Goal: Information Seeking & Learning: Learn about a topic

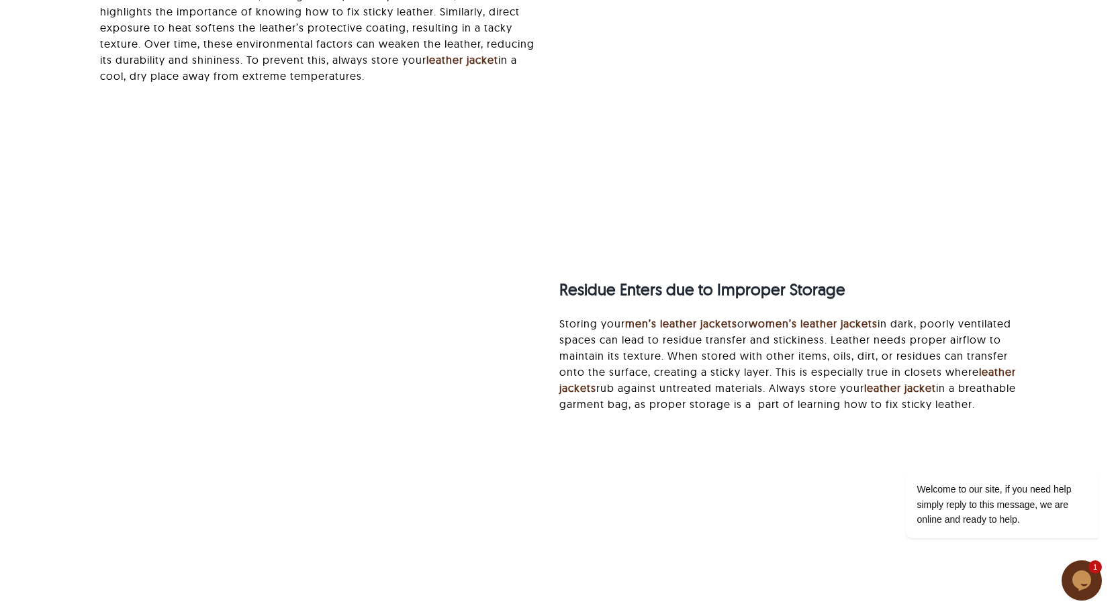
scroll to position [739, 0]
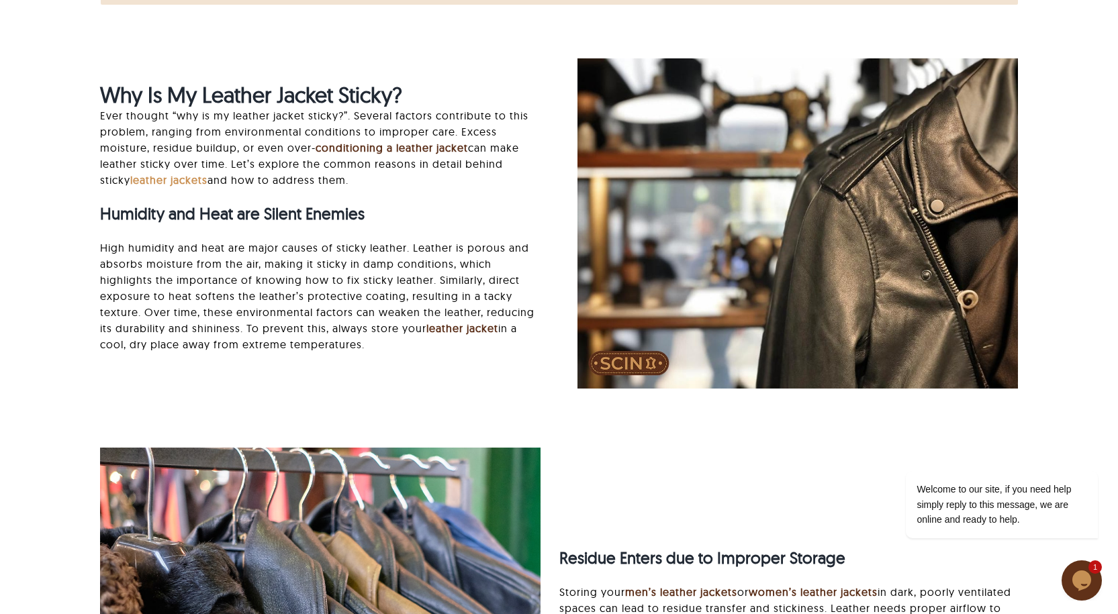
drag, startPoint x: 131, startPoint y: 181, endPoint x: 211, endPoint y: 185, distance: 80.0
click at [211, 185] on p "Ever thought “why is my leather jacket sticky?”. Several factors contribute to …" at bounding box center [320, 147] width 441 height 81
copy p "leather jackets"
click at [396, 404] on div "Why Is My Leather Jacket Sticky? Ever thought “why is my leather jacket sticky?…" at bounding box center [559, 237] width 954 height 358
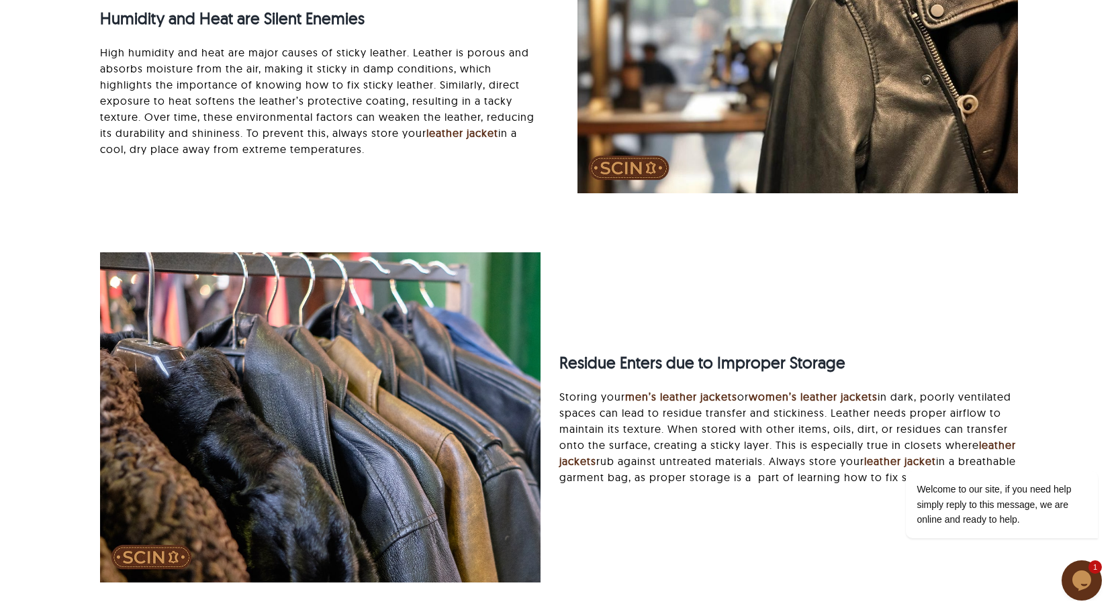
scroll to position [1074, 0]
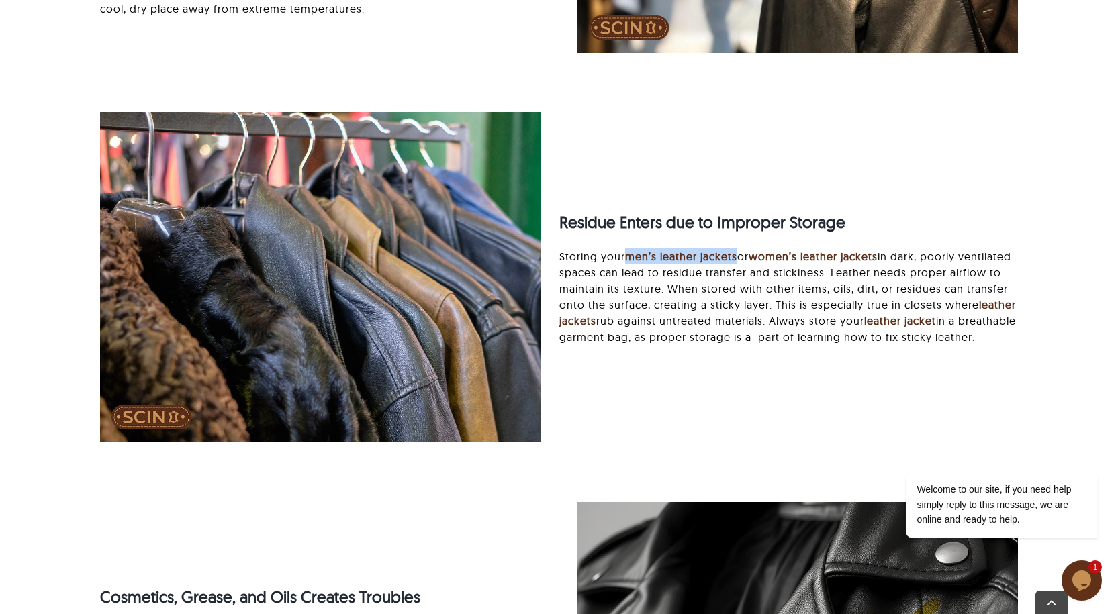
drag, startPoint x: 623, startPoint y: 244, endPoint x: 739, endPoint y: 250, distance: 115.7
click at [739, 250] on p "Storing your men’s leather jackets or women’s leather jackets in dark, poorly v…" at bounding box center [788, 296] width 459 height 97
copy p "men’s leather jackets"
drag, startPoint x: 909, startPoint y: 156, endPoint x: 872, endPoint y: 224, distance: 77.0
click at [910, 158] on div "Residue Enters due to Improper Storage Storing your men’s leather jackets or wo…" at bounding box center [559, 291] width 954 height 358
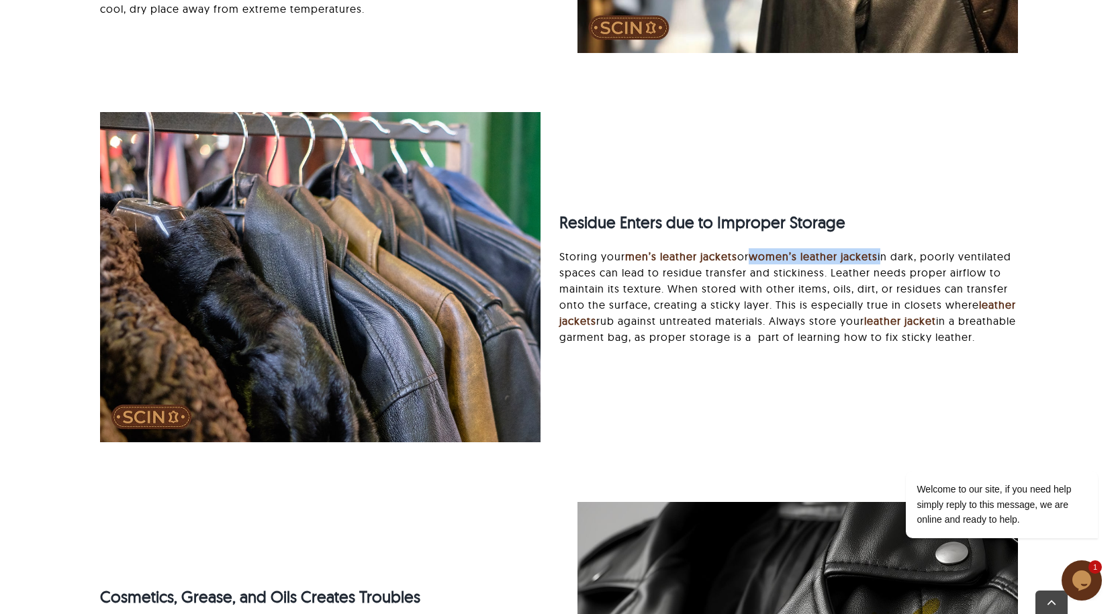
drag, startPoint x: 755, startPoint y: 245, endPoint x: 888, endPoint y: 246, distance: 132.3
click at [888, 248] on p "Storing your men’s leather jackets or women’s leather jackets in dark, poorly v…" at bounding box center [788, 296] width 459 height 97
copy p "women’s leather jackets"
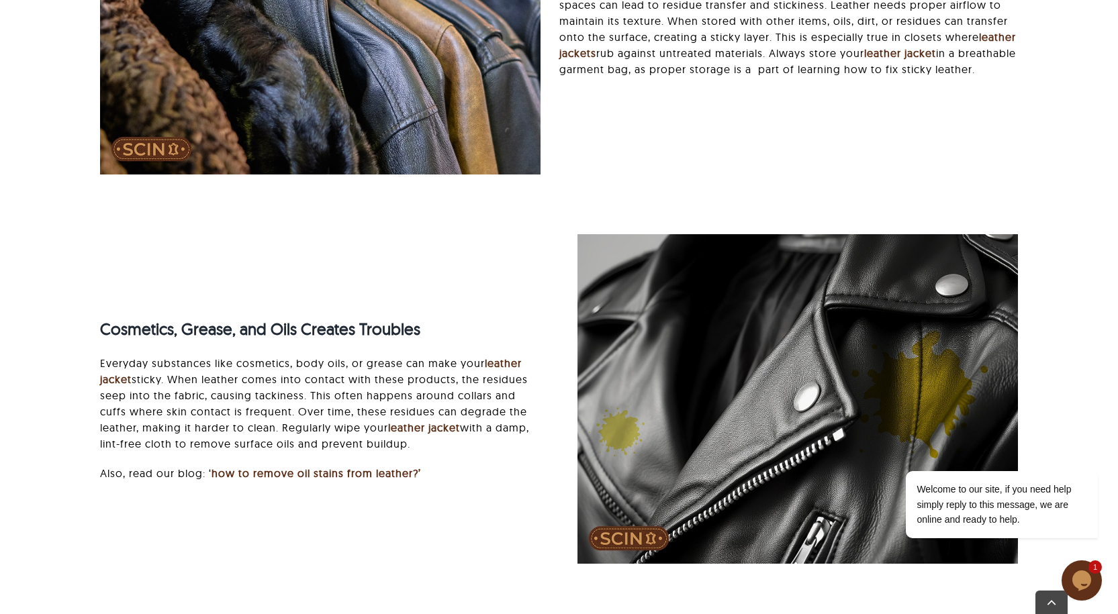
scroll to position [1343, 0]
click at [273, 274] on div "Cosmetics, Grease, and Oils Creates Troubles Everyday substances like cosmetics…" at bounding box center [559, 413] width 954 height 358
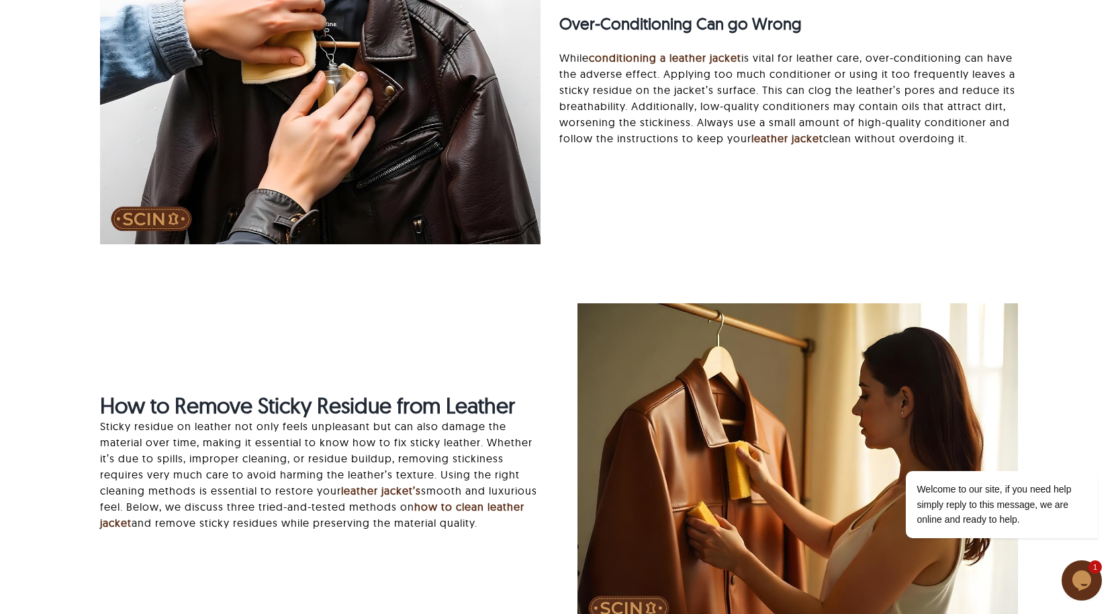
scroll to position [2015, 0]
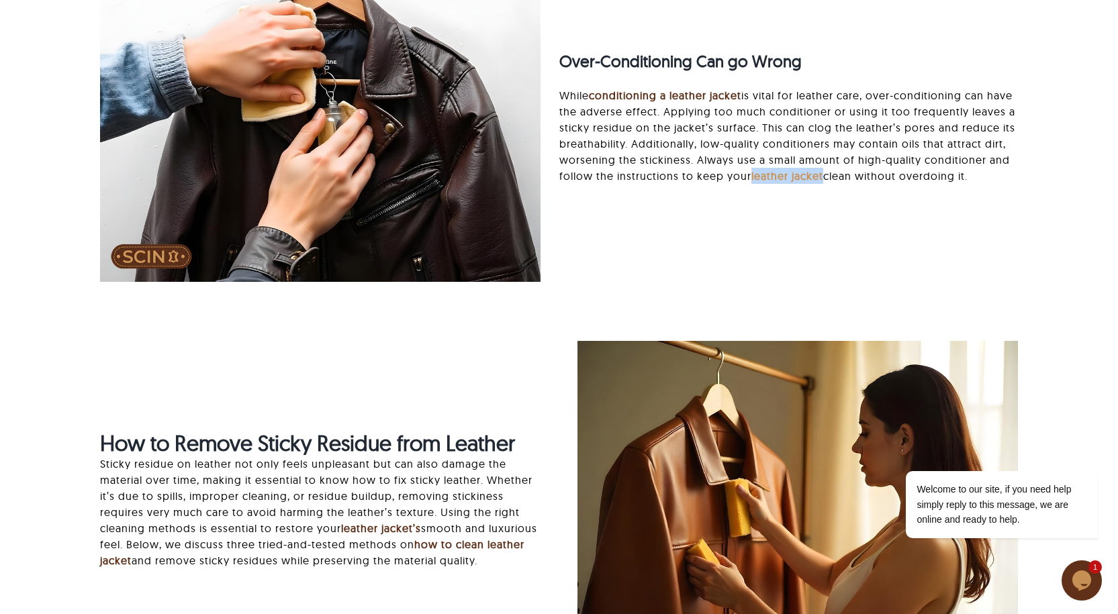
drag, startPoint x: 843, startPoint y: 167, endPoint x: 912, endPoint y: 174, distance: 68.9
click at [912, 174] on p "While conditioning a leather jacket is vital for leather care, over-conditionin…" at bounding box center [788, 135] width 459 height 97
copy link "leather jacket"
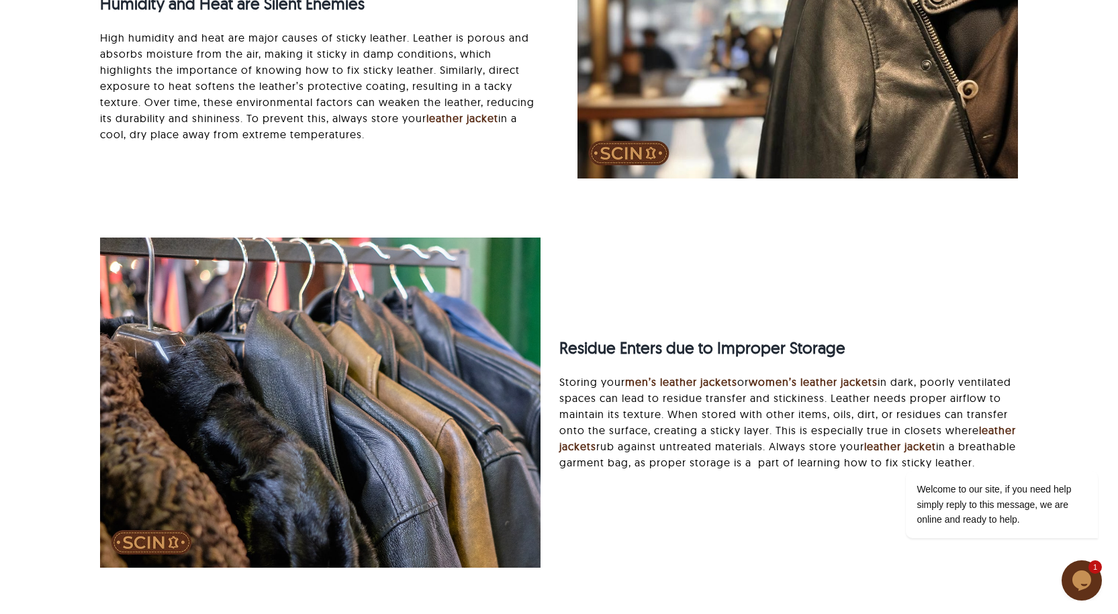
scroll to position [806, 0]
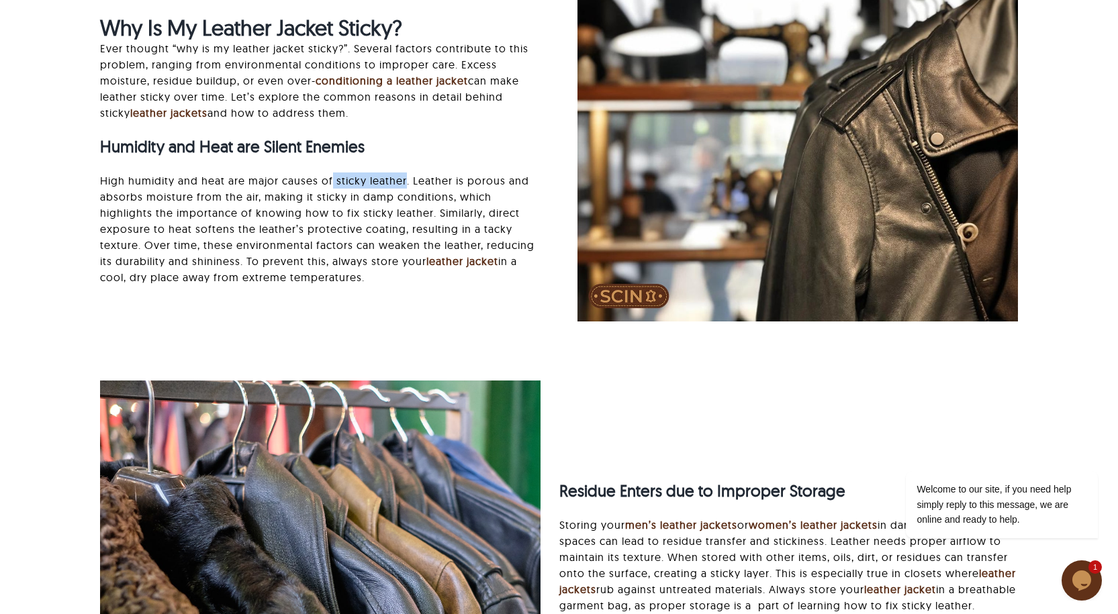
drag, startPoint x: 331, startPoint y: 183, endPoint x: 406, endPoint y: 184, distance: 75.2
click at [406, 184] on p "High humidity and heat are major causes of sticky leather. Leather is porous an…" at bounding box center [320, 229] width 441 height 113
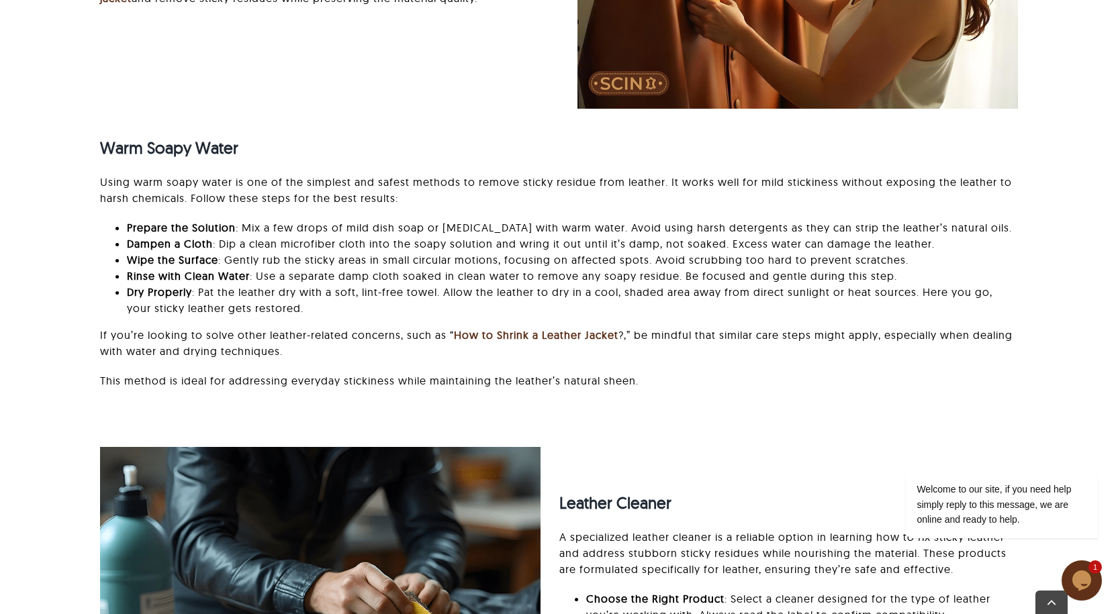
scroll to position [2619, 0]
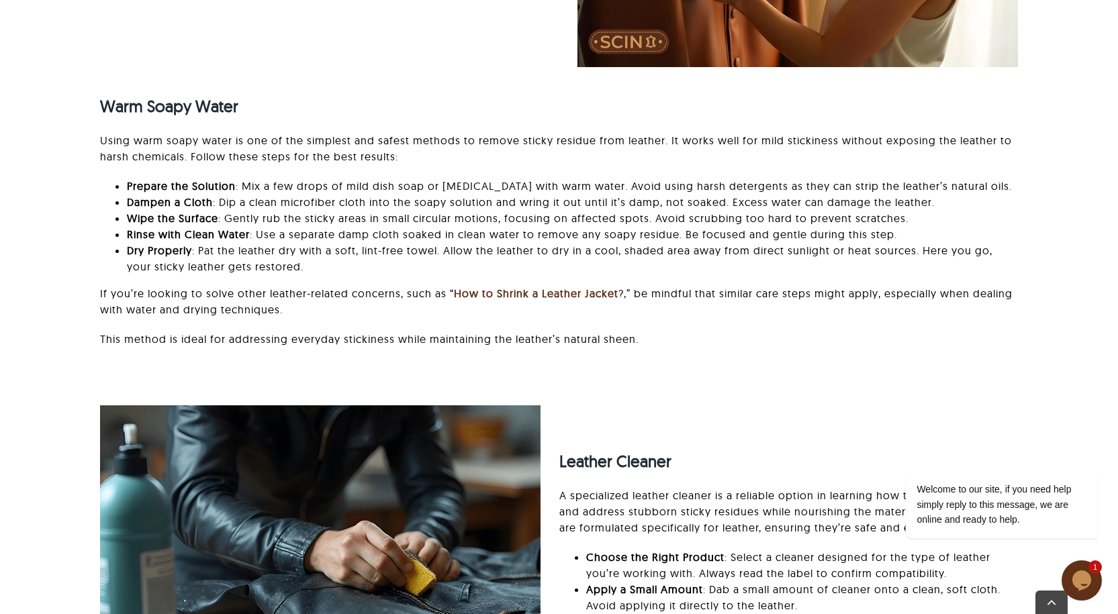
click at [452, 287] on p "If you’re looking to solve other leather-related concerns, such as “ How to Shr…" at bounding box center [558, 301] width 917 height 32
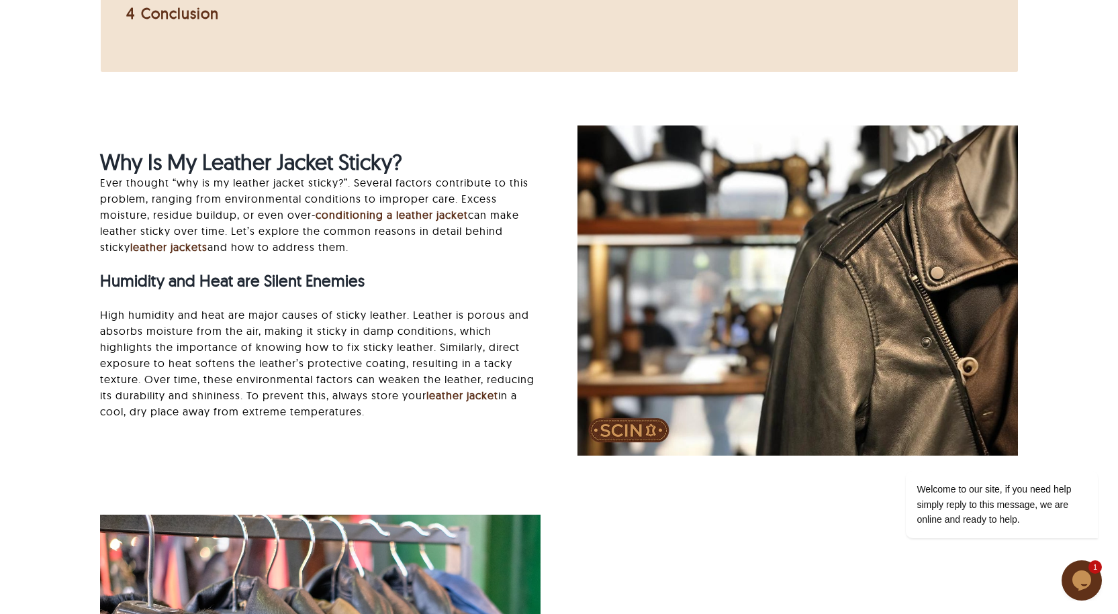
scroll to position [336, 0]
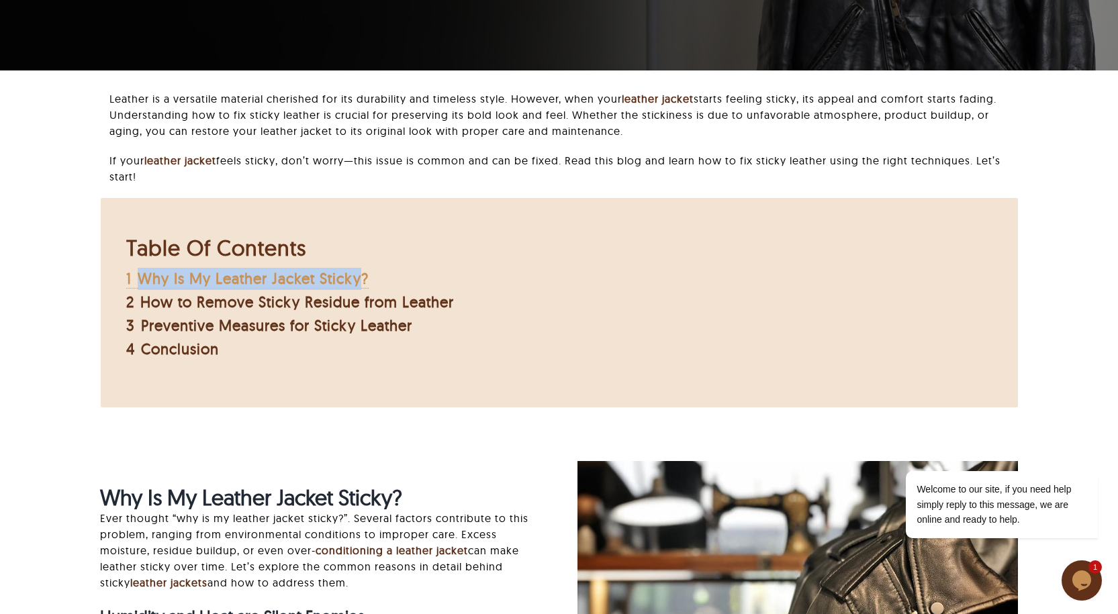
drag, startPoint x: 136, startPoint y: 268, endPoint x: 360, endPoint y: 285, distance: 224.9
click at [360, 285] on div "1 Why Is My Leather Jacket Sticky?" at bounding box center [290, 279] width 328 height 22
copy span "Why Is My Leather Jacket Sticky"
click at [238, 379] on div "Table Of Contents 1 Why Is My Leather Jacket Sticky? 2 How to Remove Sticky Res…" at bounding box center [559, 303] width 917 height 210
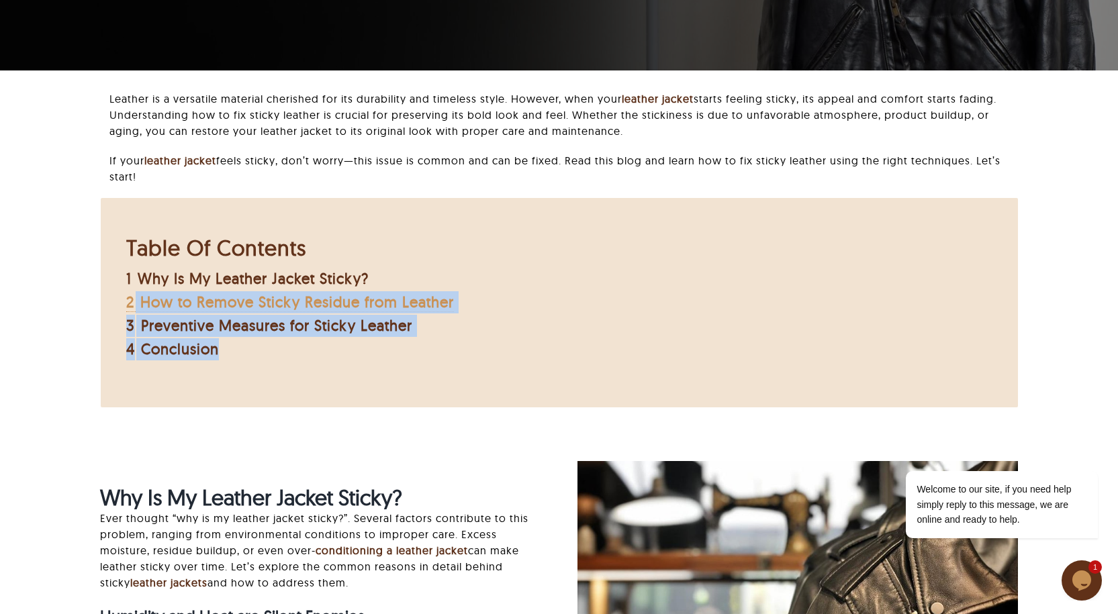
drag, startPoint x: 490, startPoint y: 297, endPoint x: 138, endPoint y: 298, distance: 351.9
click at [138, 298] on div "Table Of Contents 1 Why Is My Leather Jacket Sticky? 2 How to Remove Sticky Res…" at bounding box center [559, 297] width 890 height 150
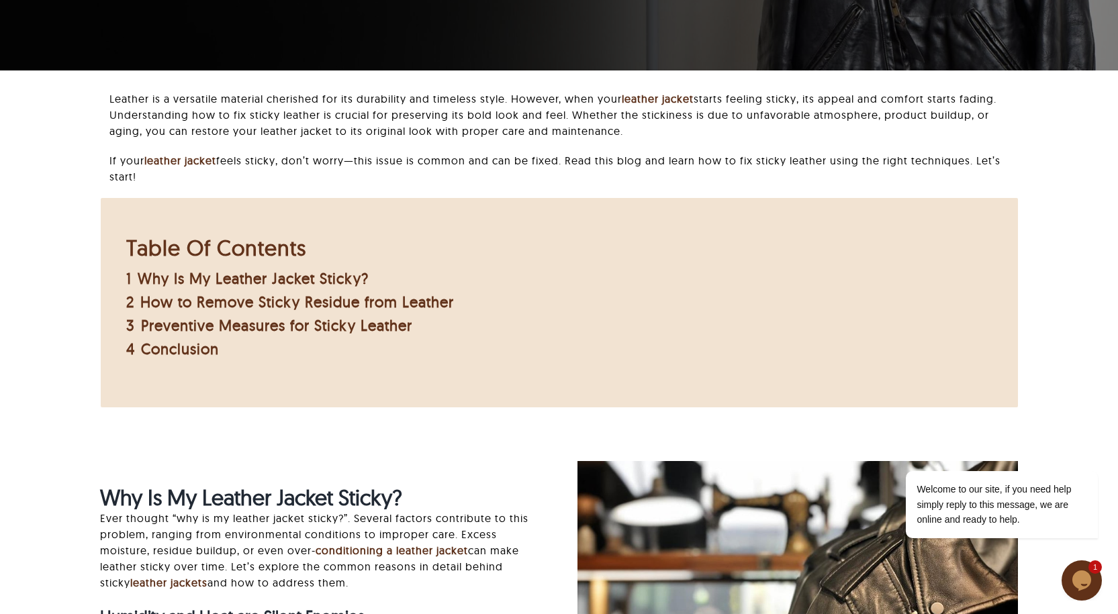
click at [500, 330] on div "Table Of Contents 1 Why Is My Leather Jacket Sticky? 2 How to Remove Sticky Res…" at bounding box center [559, 297] width 890 height 150
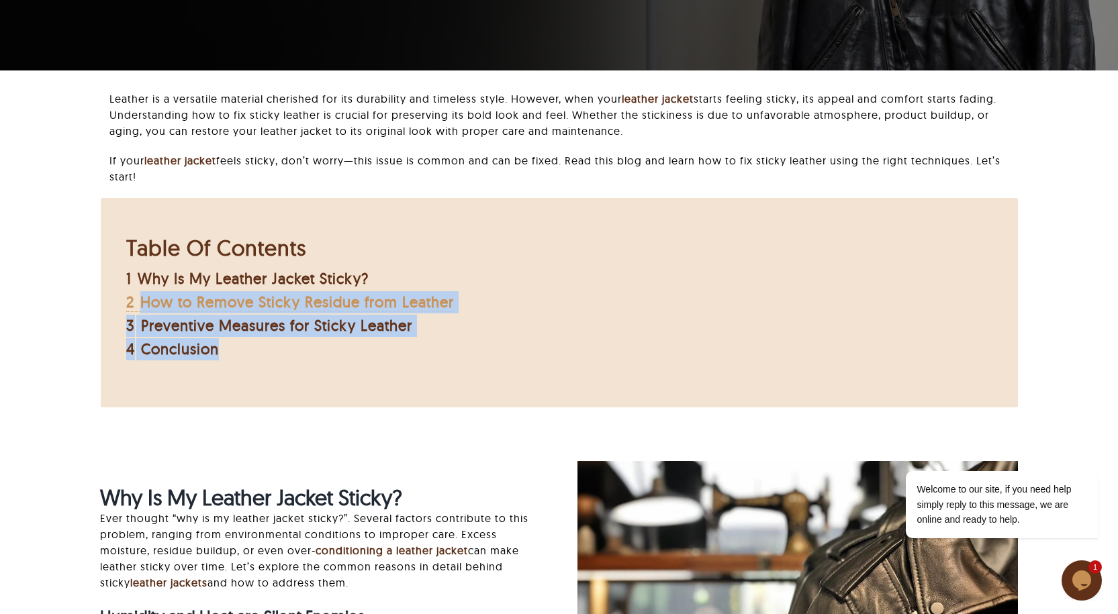
drag, startPoint x: 486, startPoint y: 307, endPoint x: 141, endPoint y: 311, distance: 345.2
click at [141, 311] on div "Table Of Contents 1 Why Is My Leather Jacket Sticky? 2 How to Remove Sticky Res…" at bounding box center [559, 297] width 890 height 150
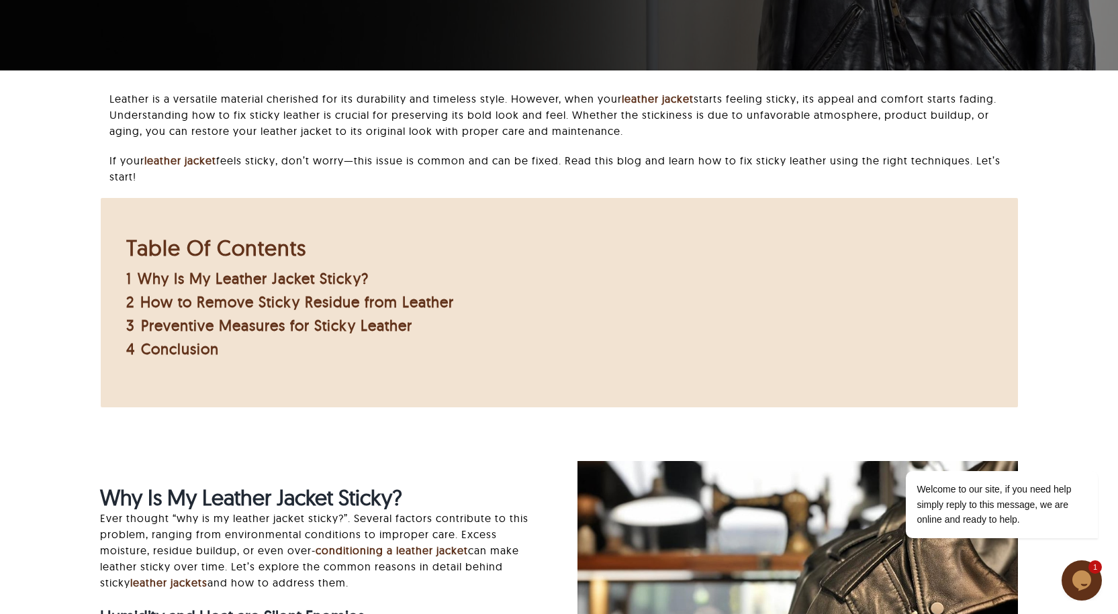
drag, startPoint x: 502, startPoint y: 330, endPoint x: 494, endPoint y: 302, distance: 30.2
click at [500, 325] on div "Table Of Contents 1 Why Is My Leather Jacket Sticky? 2 How to Remove Sticky Res…" at bounding box center [559, 297] width 890 height 150
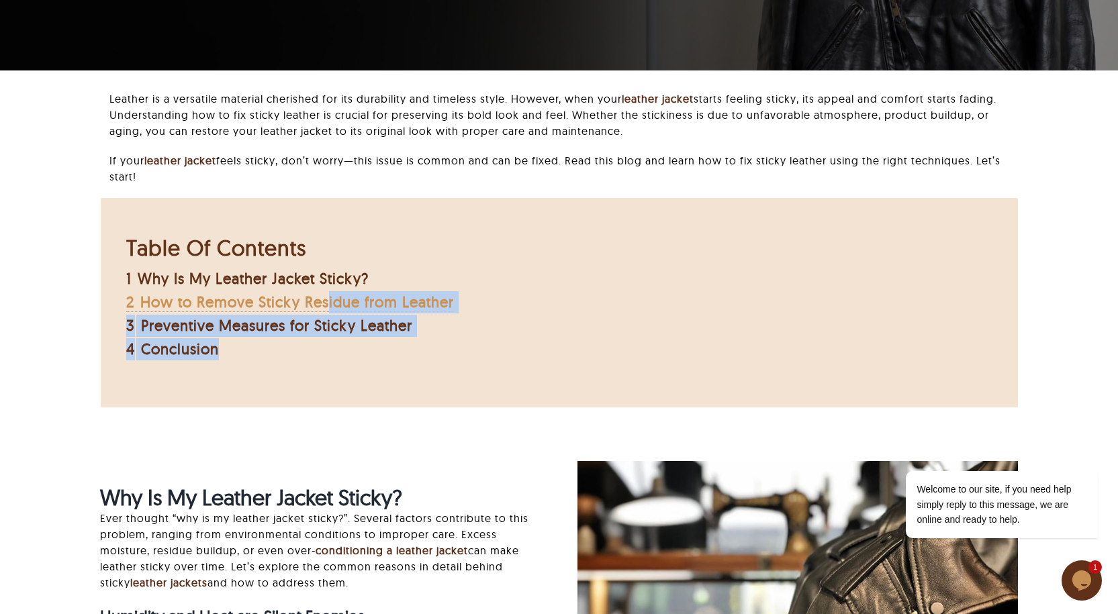
drag, startPoint x: 443, startPoint y: 308, endPoint x: 328, endPoint y: 308, distance: 114.2
click at [328, 308] on div "Table Of Contents 1 Why Is My Leather Jacket Sticky? 2 How to Remove Sticky Res…" at bounding box center [559, 297] width 890 height 150
click at [140, 293] on span "How to Remove Sticky Residue from Leather" at bounding box center [297, 302] width 314 height 19
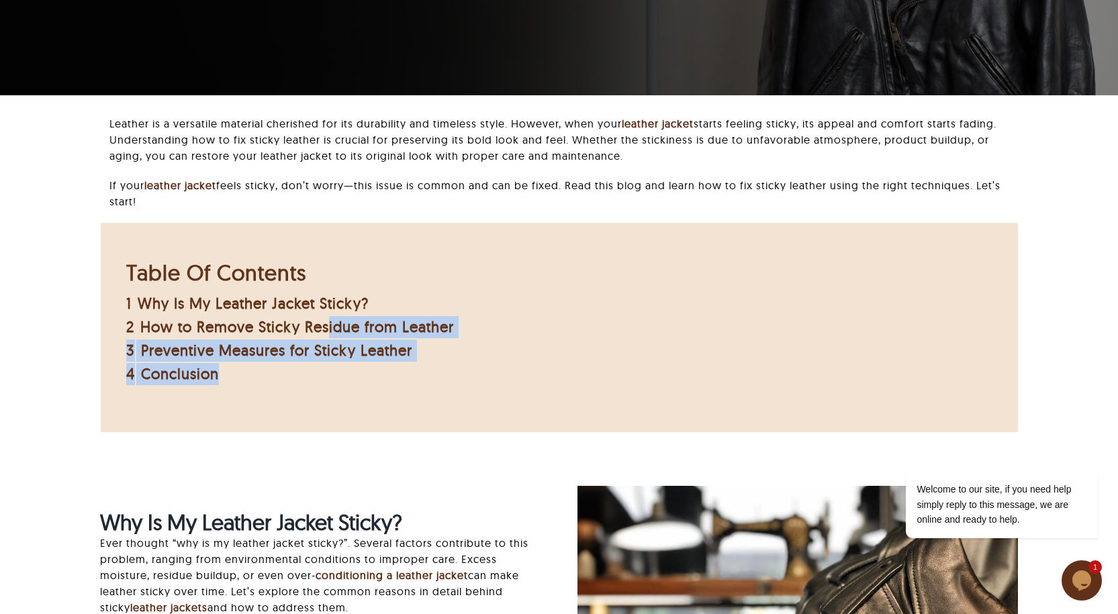
scroll to position [78, 0]
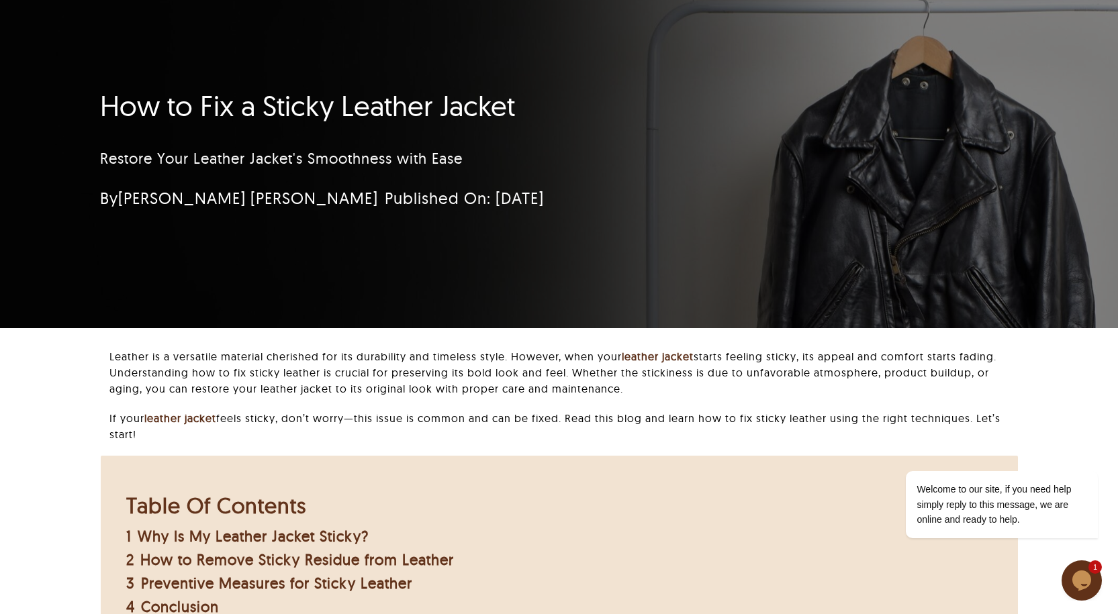
click at [559, 488] on div "Table Of Contents 1 Why Is My Leather Jacket Sticky? 2 How to Remove Sticky Res…" at bounding box center [559, 555] width 890 height 150
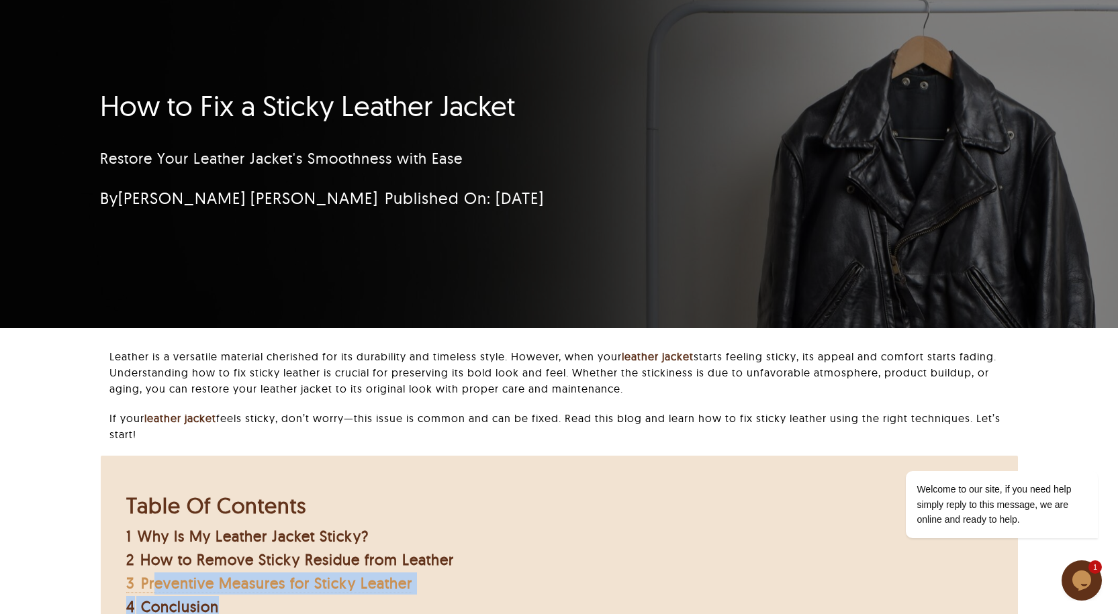
drag, startPoint x: 513, startPoint y: 565, endPoint x: 154, endPoint y: 577, distance: 358.8
click at [154, 577] on div "Table Of Contents 1 Why Is My Leather Jacket Sticky? 2 How to Remove Sticky Res…" at bounding box center [559, 555] width 890 height 150
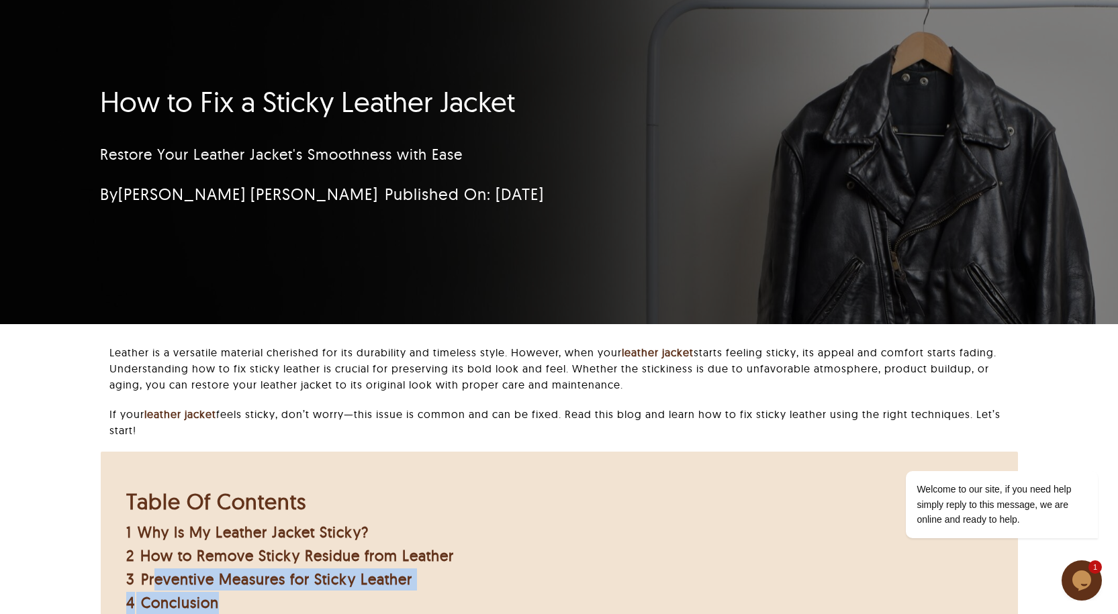
scroll to position [346, 0]
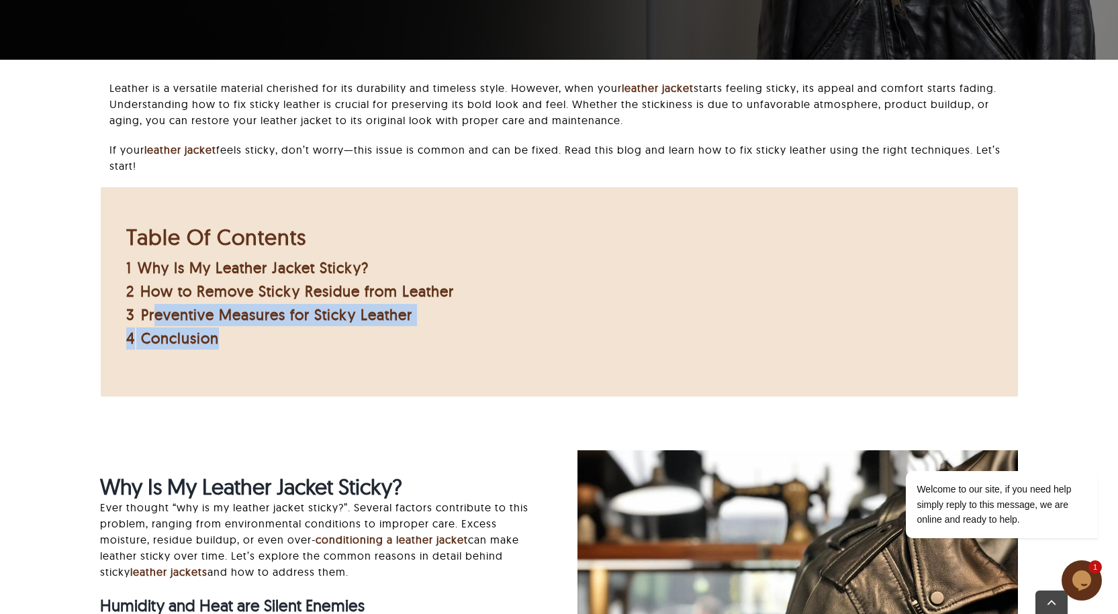
click at [279, 355] on div "Table Of Contents 1 Why Is My Leather Jacket Sticky? 2 How to Remove Sticky Res…" at bounding box center [290, 287] width 352 height 150
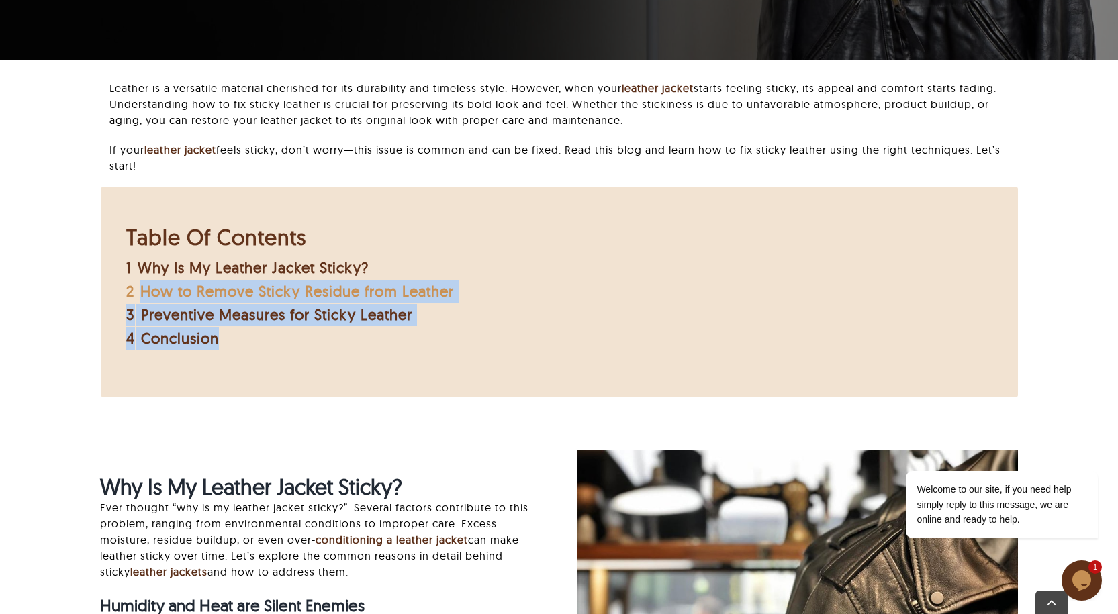
drag, startPoint x: 496, startPoint y: 294, endPoint x: 138, endPoint y: 300, distance: 357.3
click at [138, 300] on div "Table Of Contents 1 Why Is My Leather Jacket Sticky? 2 How to Remove Sticky Res…" at bounding box center [559, 287] width 890 height 150
copy div "How to Remove Sticky Residue from Leather 3 Preventive Measures for Sticky Leat…"
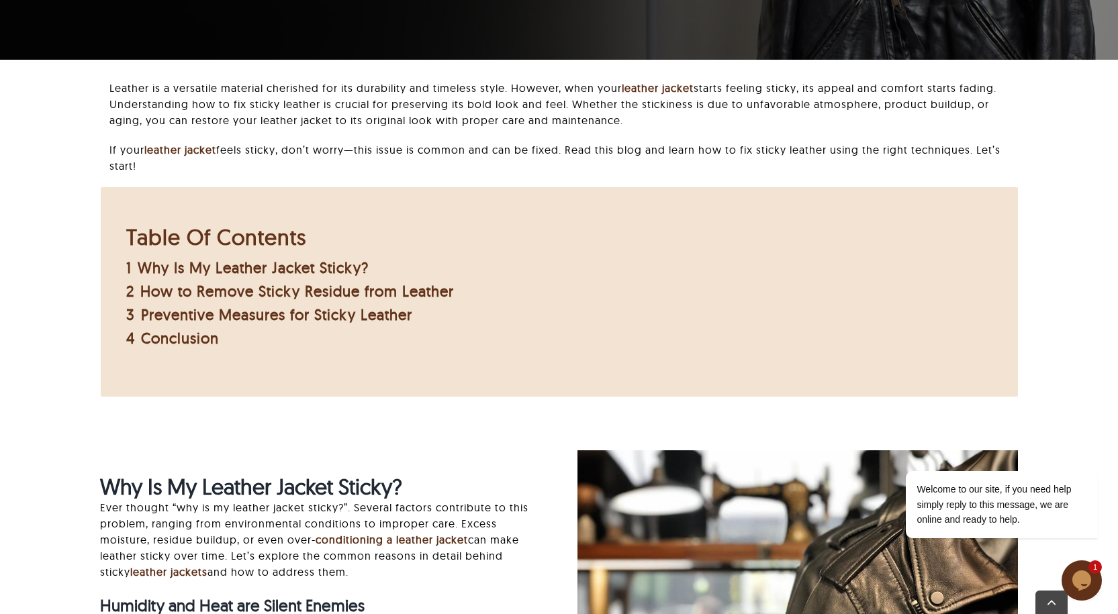
click at [385, 223] on div "Table Of Contents" at bounding box center [290, 237] width 328 height 32
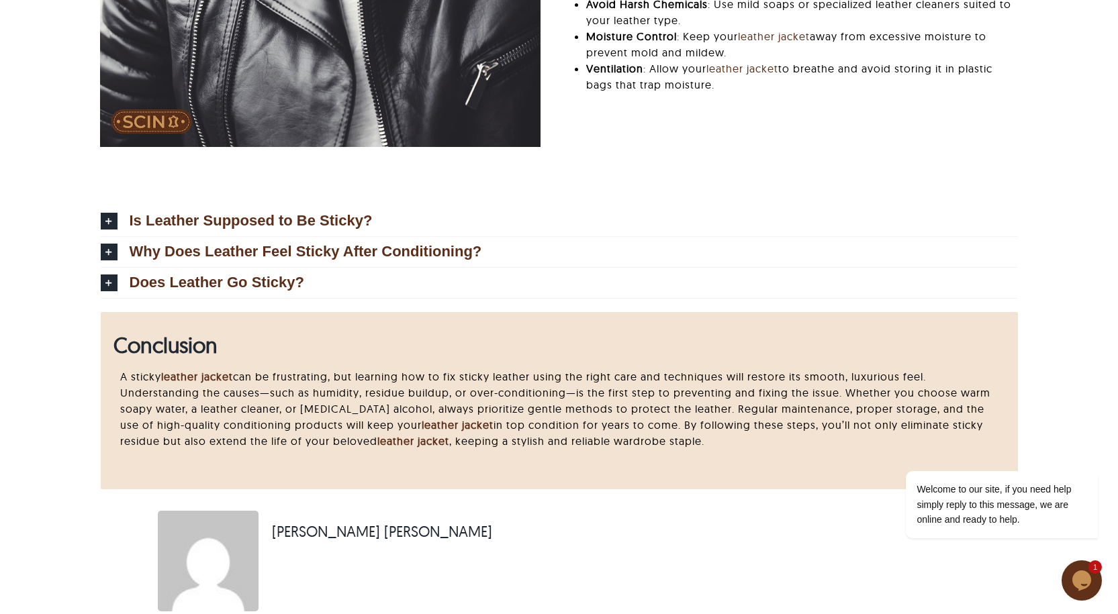
scroll to position [4174, 0]
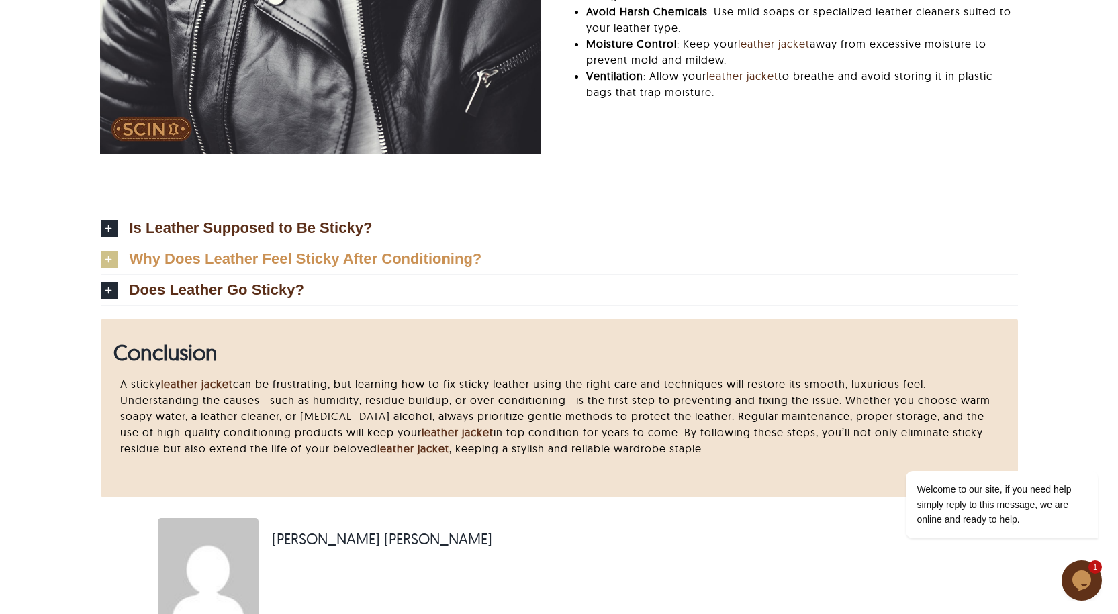
click at [535, 258] on link "Why Does Leather Feel Sticky After Conditioning?" at bounding box center [559, 259] width 917 height 30
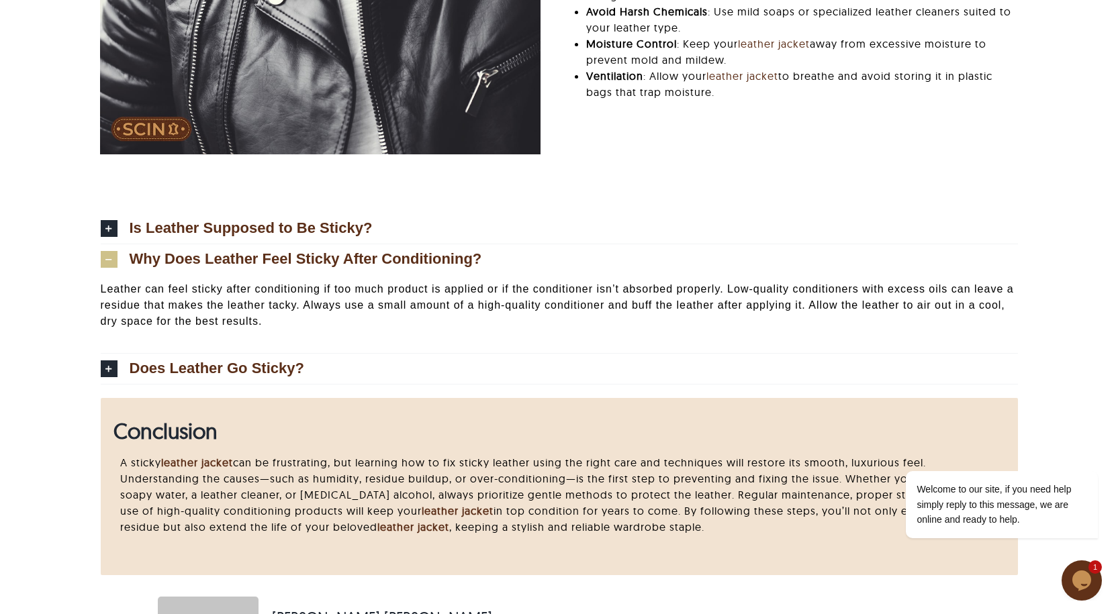
click at [115, 261] on icon at bounding box center [109, 259] width 17 height 17
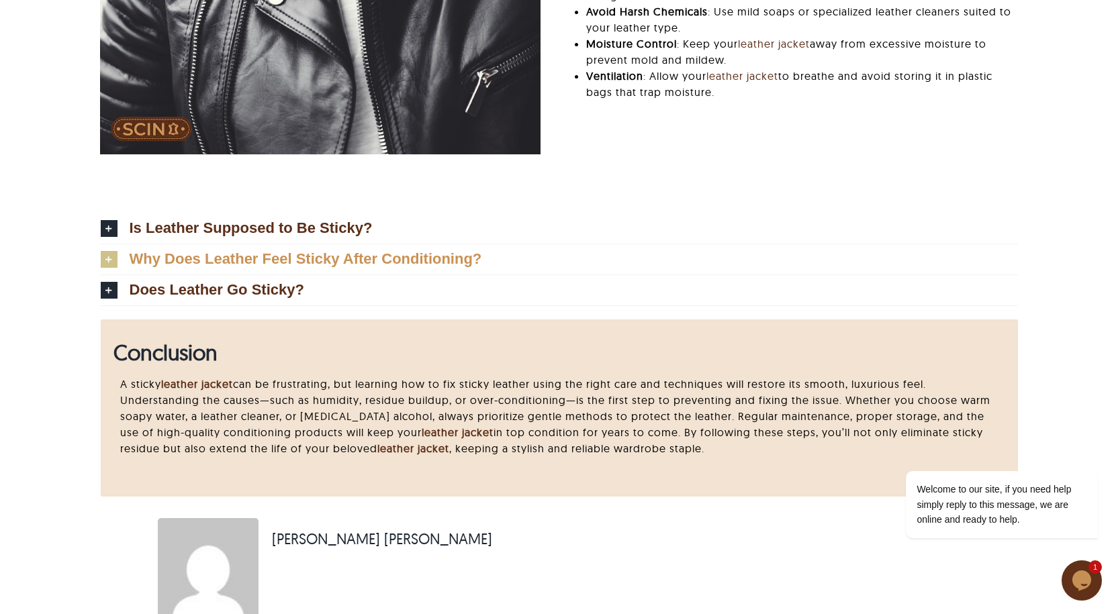
click at [363, 255] on span "Why Does Leather Feel Sticky After Conditioning?" at bounding box center [306, 259] width 353 height 15
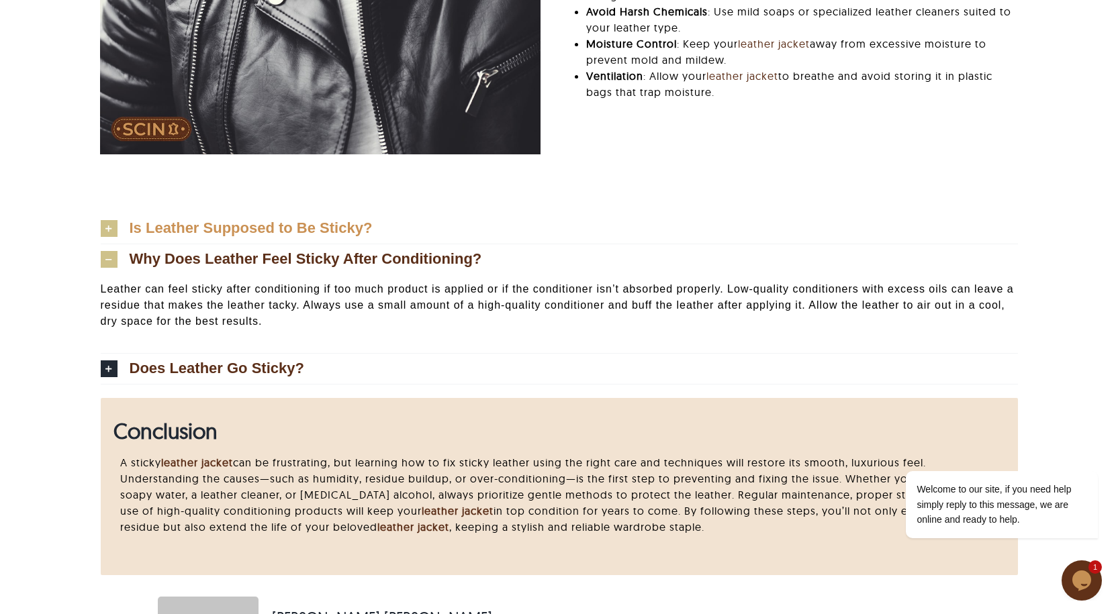
click at [149, 224] on span "Is Leather Supposed to Be Sticky?" at bounding box center [251, 228] width 243 height 15
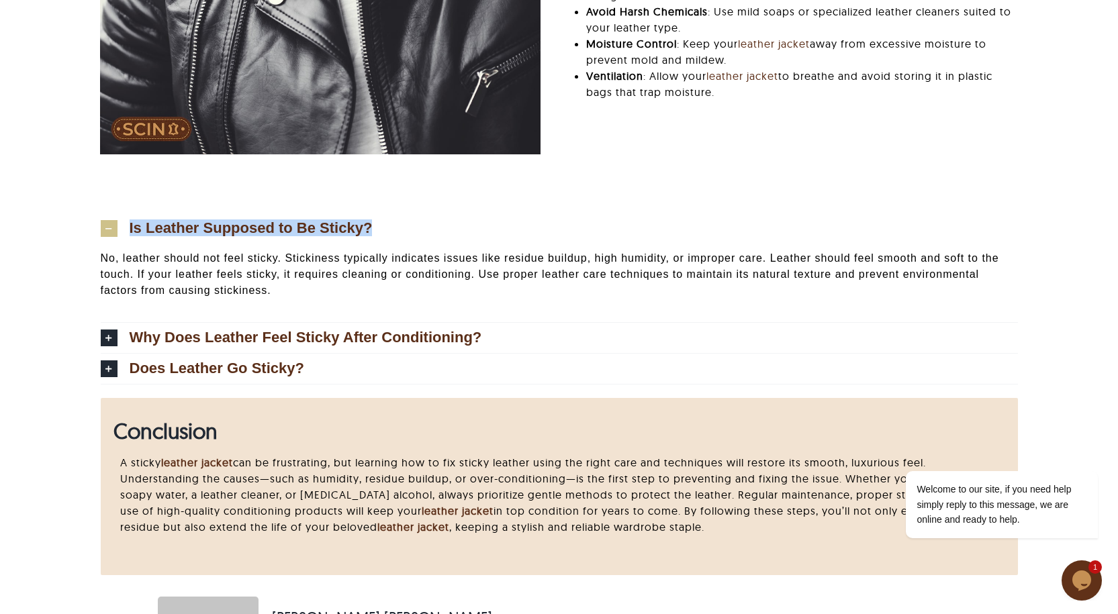
drag, startPoint x: 124, startPoint y: 213, endPoint x: 376, endPoint y: 234, distance: 252.7
click at [376, 234] on div "Is Leather Supposed to Be Sticky? No, leather should not feel sticky. Stickines…" at bounding box center [559, 289] width 917 height 189
copy span "Is Leather Supposed to Be Sticky?"
click at [462, 215] on link "Is Leather Supposed to Be Sticky?" at bounding box center [559, 229] width 917 height 30
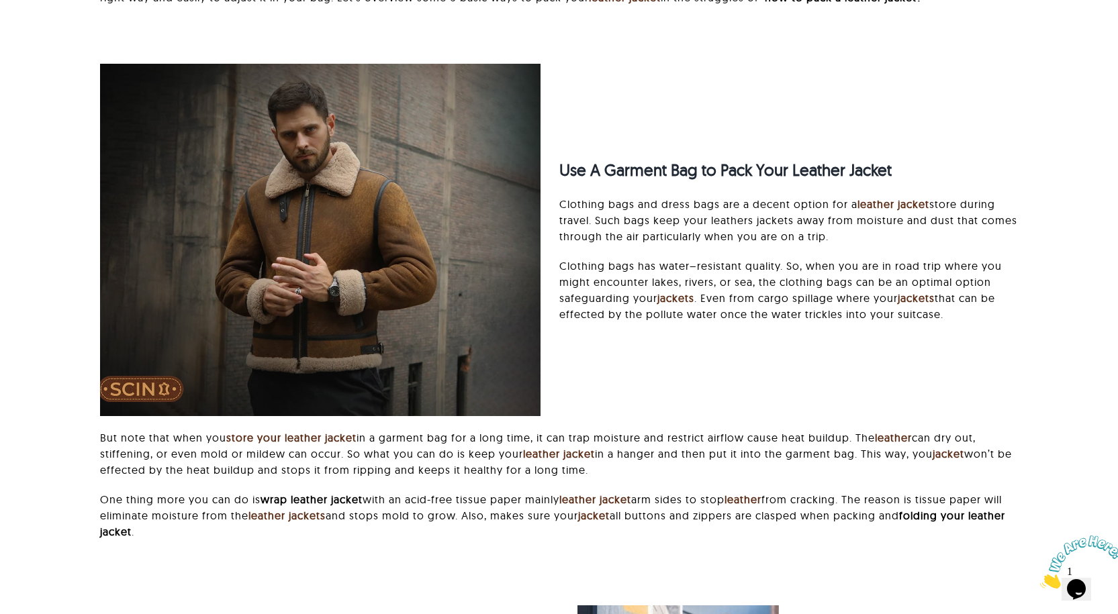
scroll to position [739, 0]
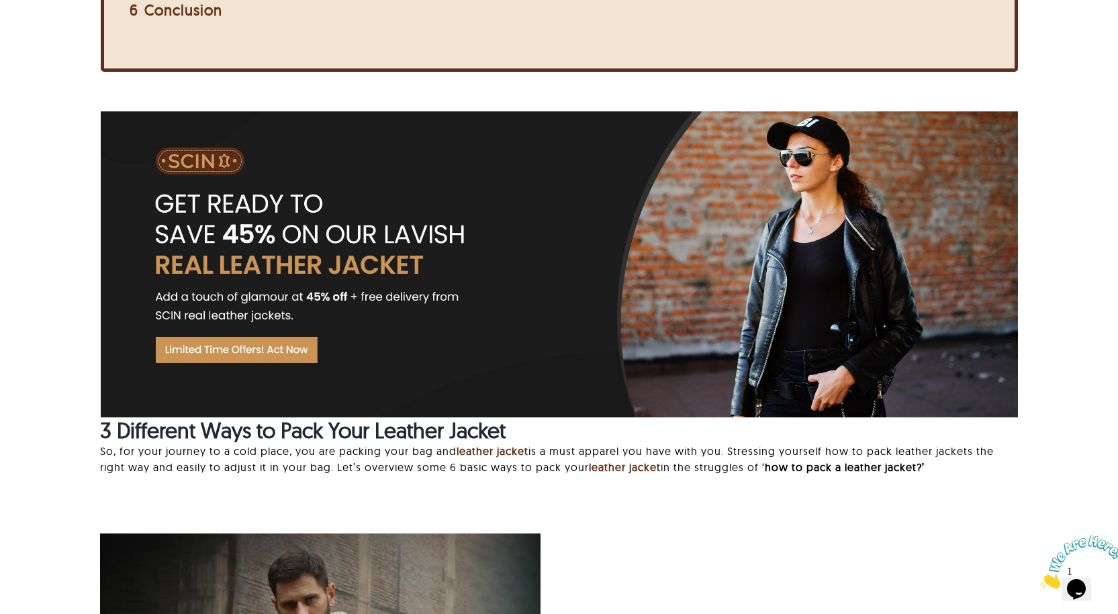
drag, startPoint x: 1046, startPoint y: 54, endPoint x: 1035, endPoint y: 63, distance: 14.3
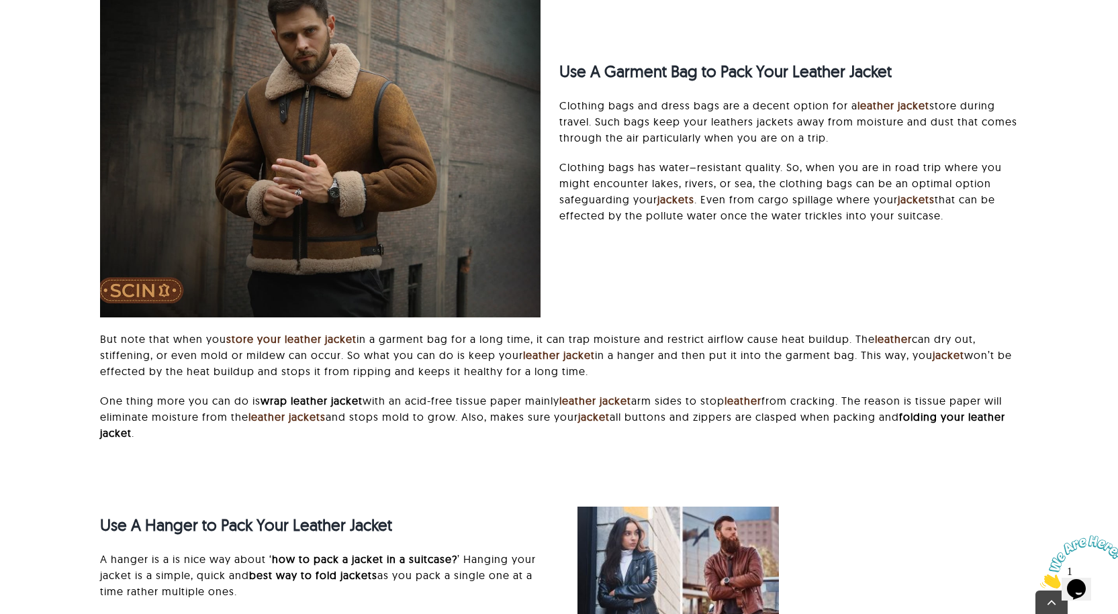
scroll to position [1544, 0]
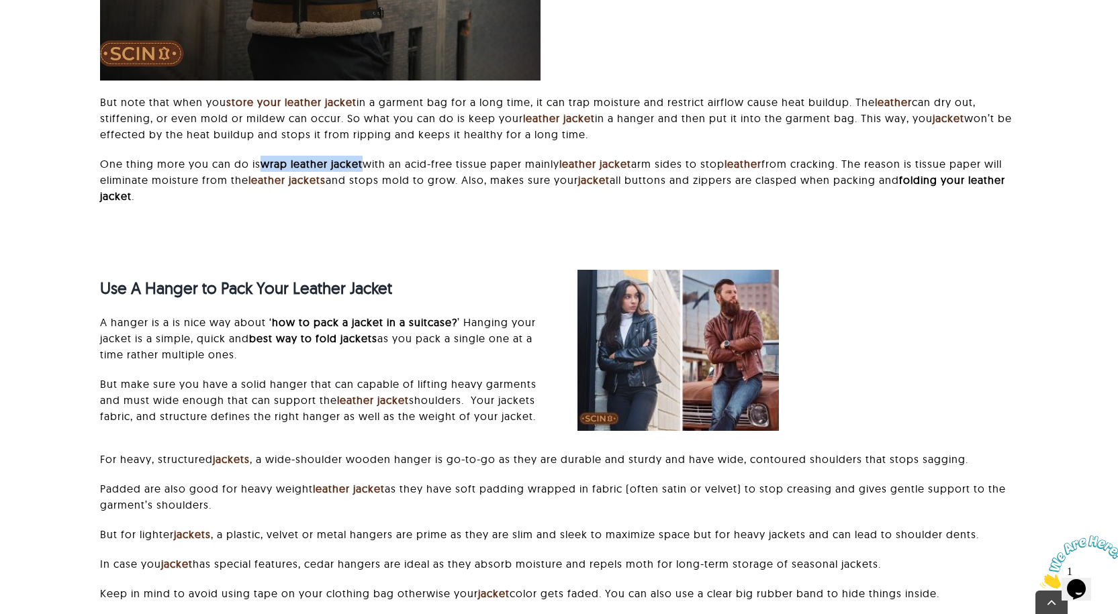
drag, startPoint x: 265, startPoint y: 160, endPoint x: 367, endPoint y: 163, distance: 101.4
click at [367, 163] on p "One thing more you can do is wrap leather jacket with an acid-free tissue paper…" at bounding box center [558, 180] width 917 height 48
drag, startPoint x: 324, startPoint y: 209, endPoint x: 293, endPoint y: 183, distance: 40.0
click at [320, 207] on div "But note that when you store your leather jacket in a garment bag for a long ti…" at bounding box center [558, 156] width 917 height 124
drag, startPoint x: 261, startPoint y: 163, endPoint x: 366, endPoint y: 157, distance: 105.6
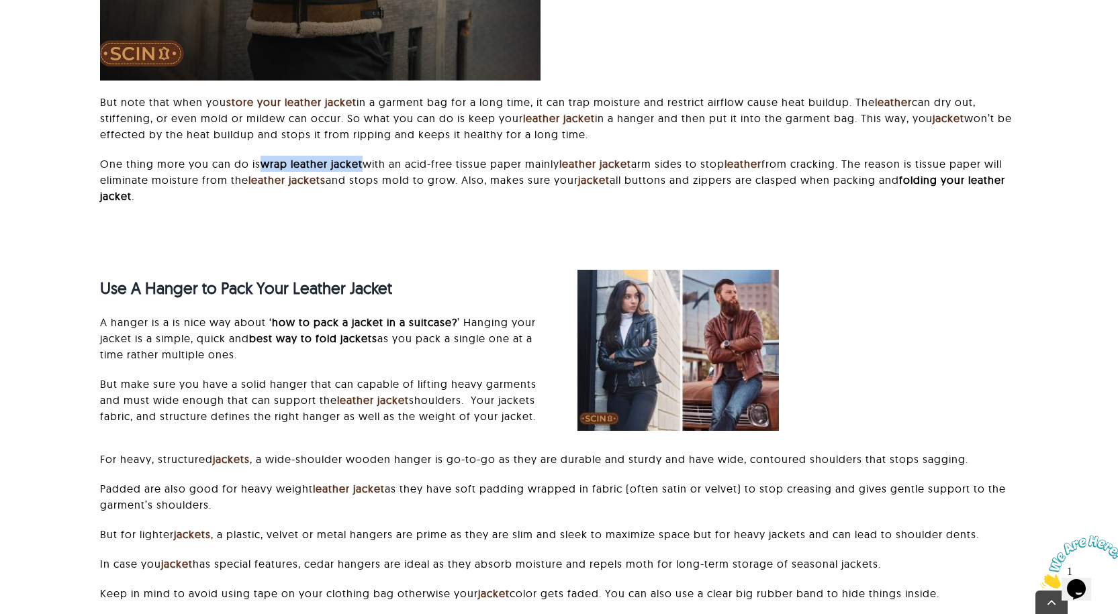
click at [366, 157] on p "One thing more you can do is wrap leather jacket with an acid-free tissue paper…" at bounding box center [558, 180] width 917 height 48
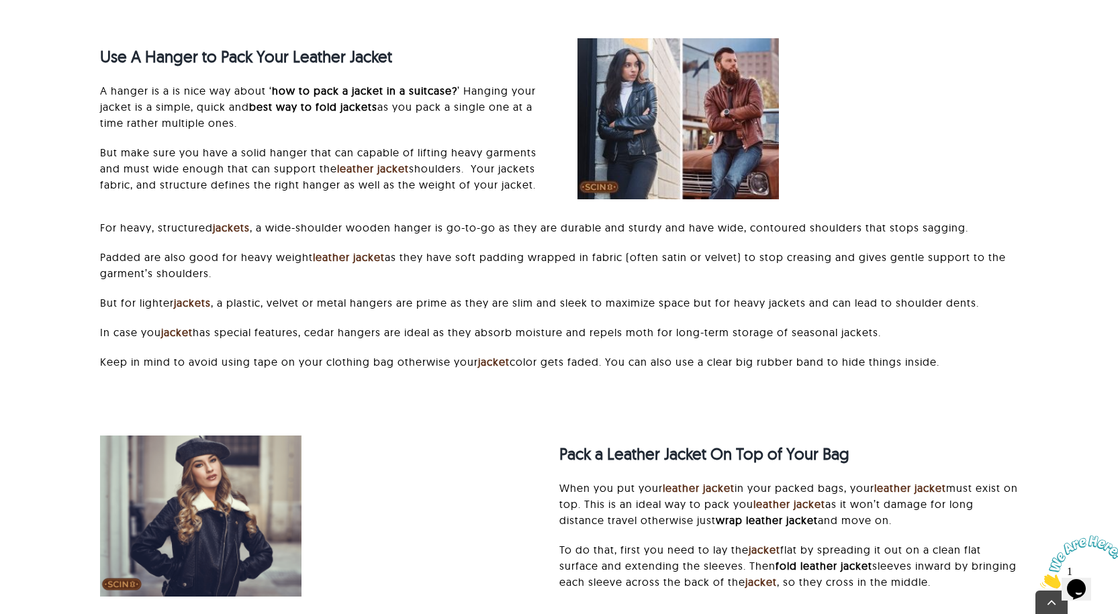
scroll to position [1679, 0]
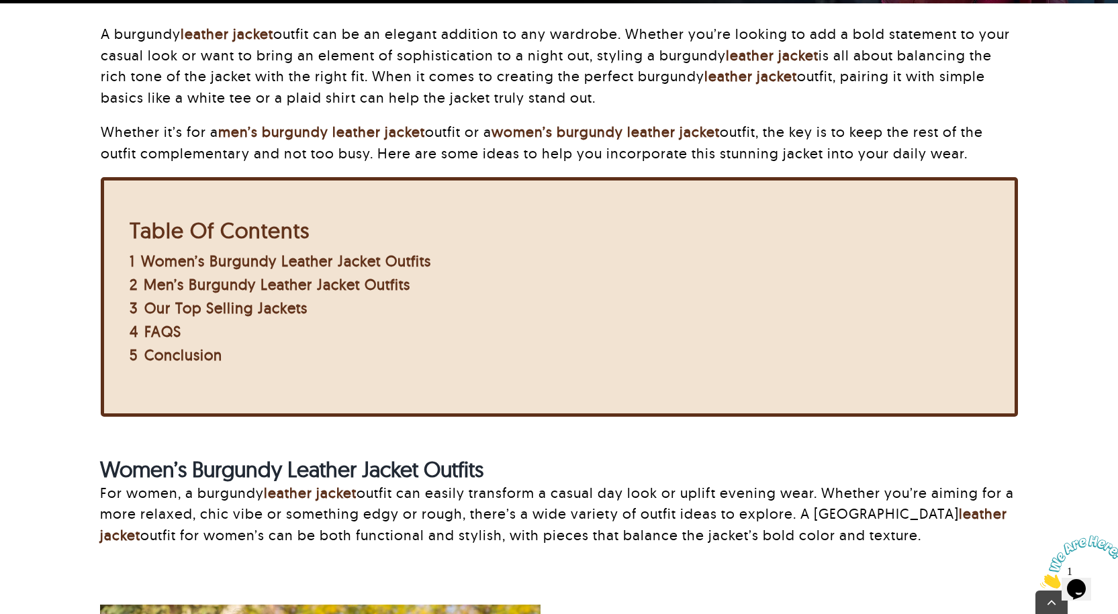
click at [287, 347] on div "5 Conclusion" at bounding box center [281, 355] width 302 height 22
click at [325, 351] on div "5 Conclusion" at bounding box center [281, 355] width 302 height 22
drag, startPoint x: 217, startPoint y: 122, endPoint x: 430, endPoint y: 132, distance: 213.1
click at [430, 132] on p "Whether it’s for a men’s burgundy leather jacket outfit or a women’s burgundy l…" at bounding box center [559, 143] width 917 height 42
copy p "men’s burgundy leather jacket"
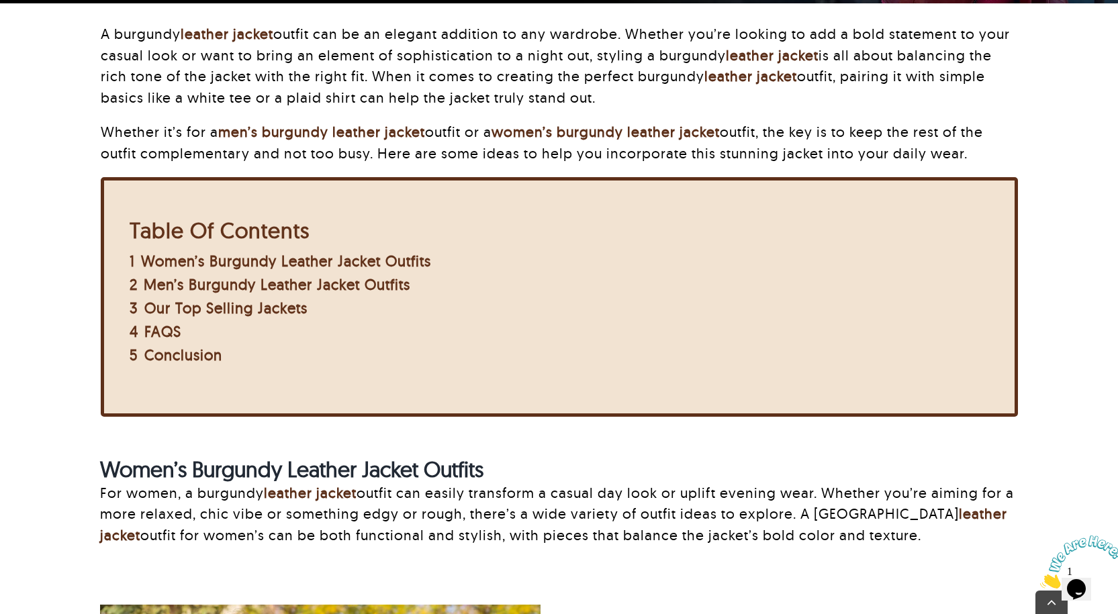
click at [385, 222] on div "Table Of Contents" at bounding box center [281, 230] width 302 height 32
drag, startPoint x: 499, startPoint y: 123, endPoint x: 727, endPoint y: 131, distance: 228.5
click at [727, 131] on p "Whether it’s for a men’s burgundy leather jacket outfit or a women’s burgundy l…" at bounding box center [559, 143] width 917 height 42
copy link "women’s burgundy leather jacket"
click at [353, 394] on div "Table Of Contents 1 Women’s Burgundy Leather Jacket Outfits 2 Men’s Burgundy Le…" at bounding box center [559, 297] width 917 height 240
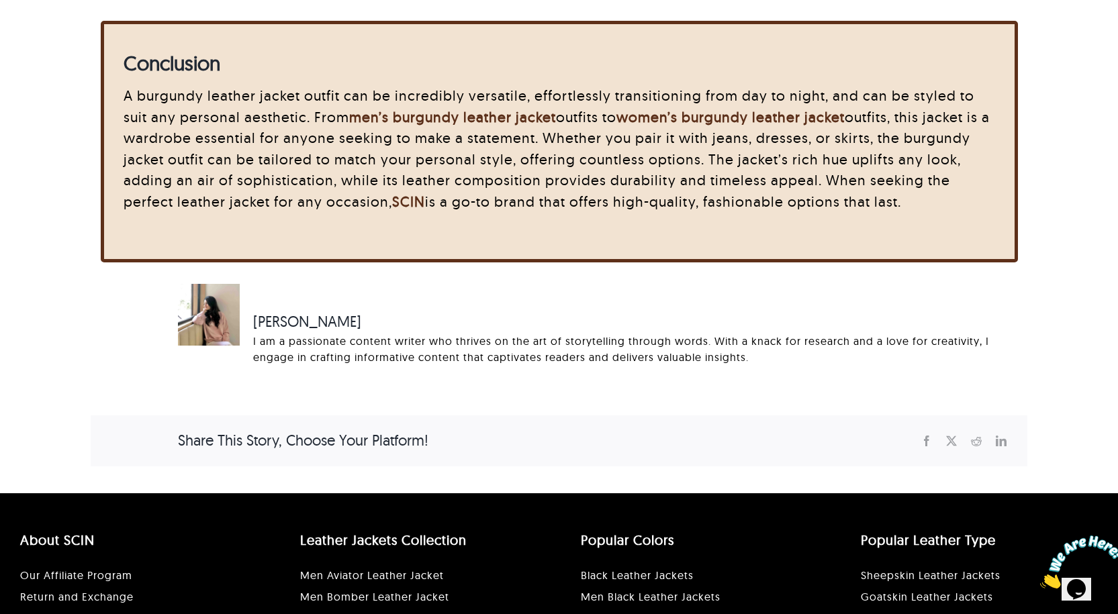
scroll to position [5036, 0]
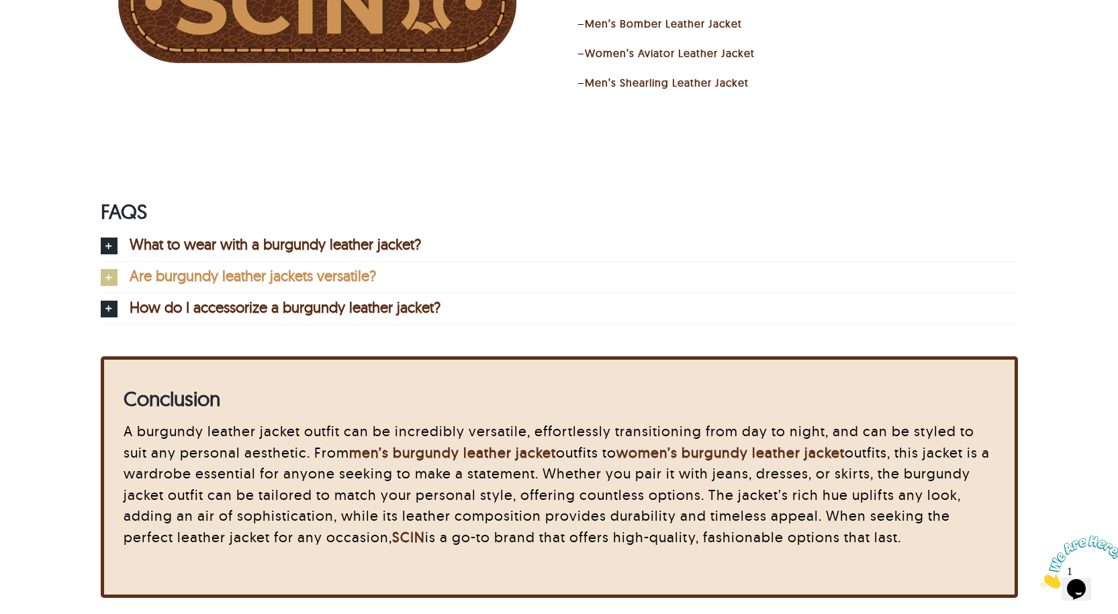
click at [415, 269] on link "Are burgundy leather jackets versatile?" at bounding box center [559, 277] width 917 height 31
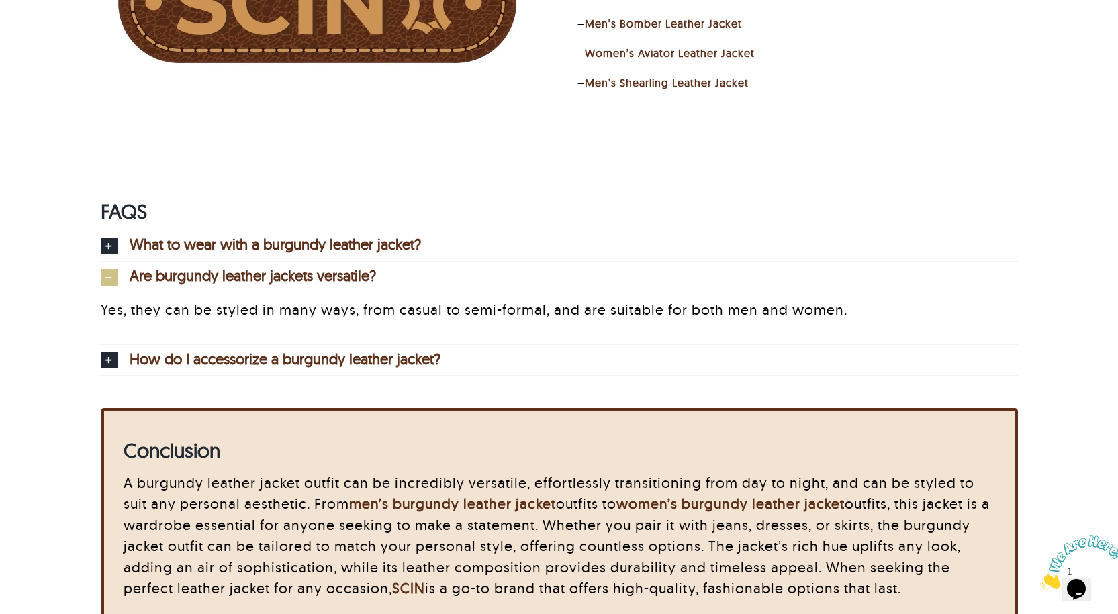
drag, startPoint x: 414, startPoint y: 269, endPoint x: 126, endPoint y: 265, distance: 287.4
click at [152, 269] on link "Are burgundy leather jackets versatile?" at bounding box center [559, 277] width 917 height 31
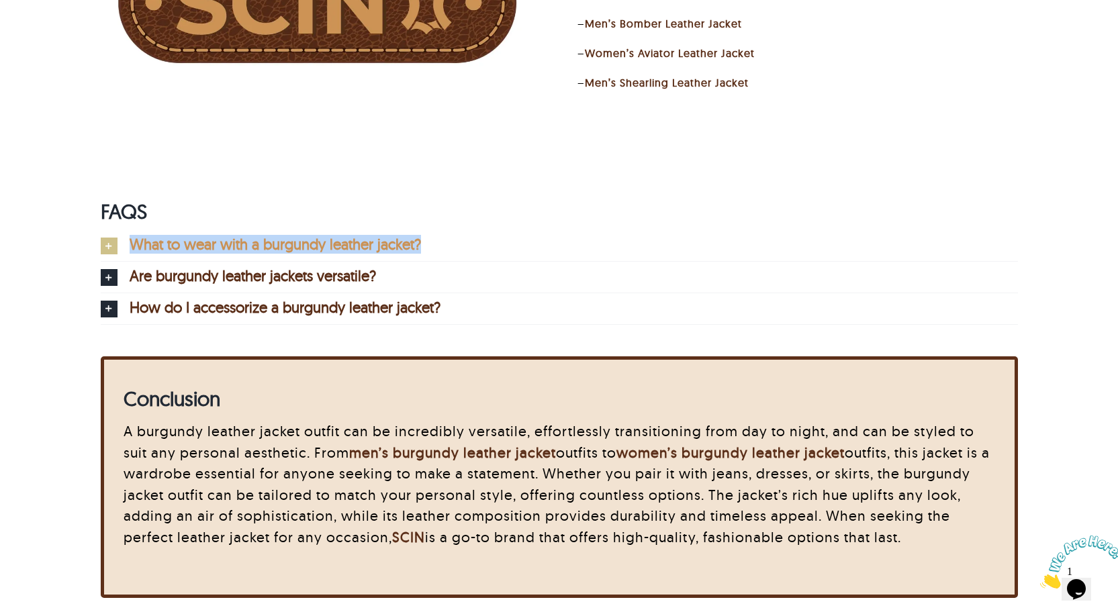
drag, startPoint x: 125, startPoint y: 229, endPoint x: 441, endPoint y: 252, distance: 316.5
click at [441, 252] on div "FAQS What to wear with a burgundy leather jacket? Pair it with neutral tones li…" at bounding box center [559, 271] width 917 height 144
copy span "What to wear with a burgundy leather jacket?"
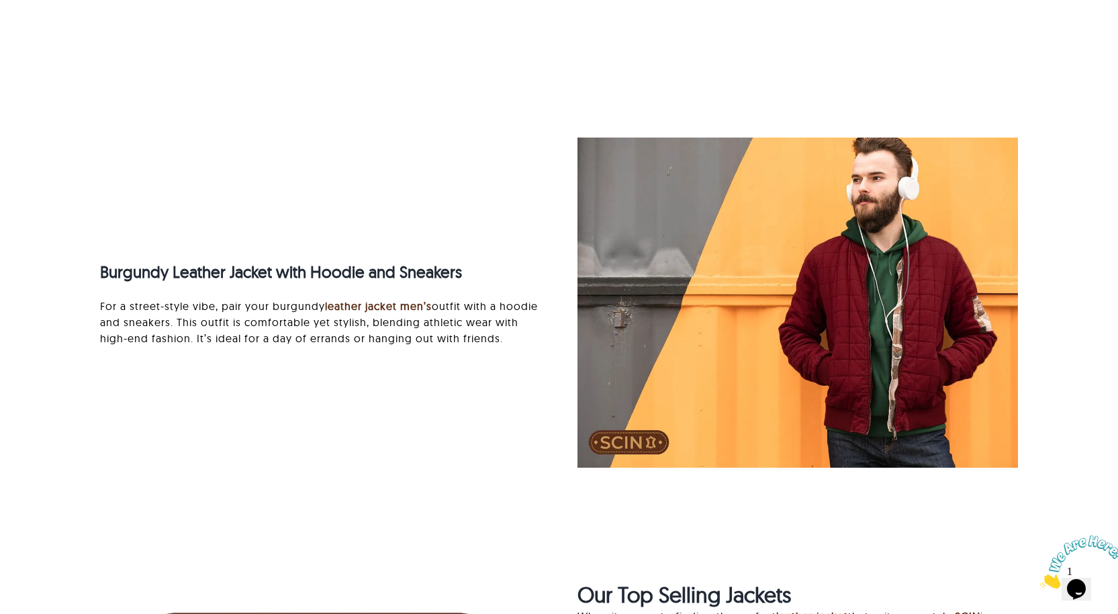
scroll to position [4231, 0]
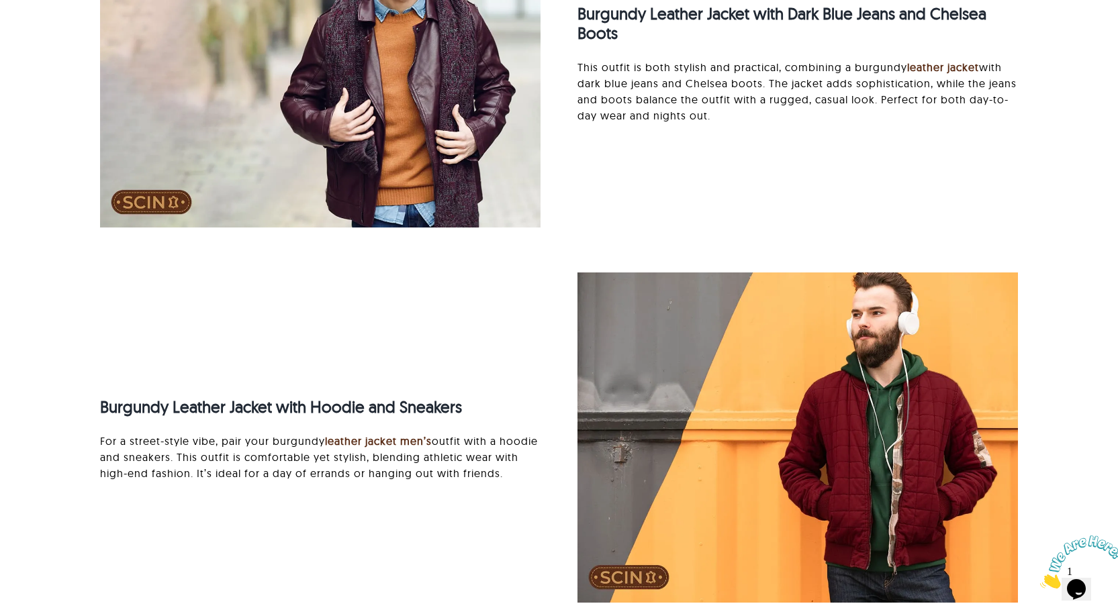
click at [269, 306] on div "Burgundy Leather Jacket with Hoodie and Sneakers For a street-style vibe, pair …" at bounding box center [559, 445] width 954 height 344
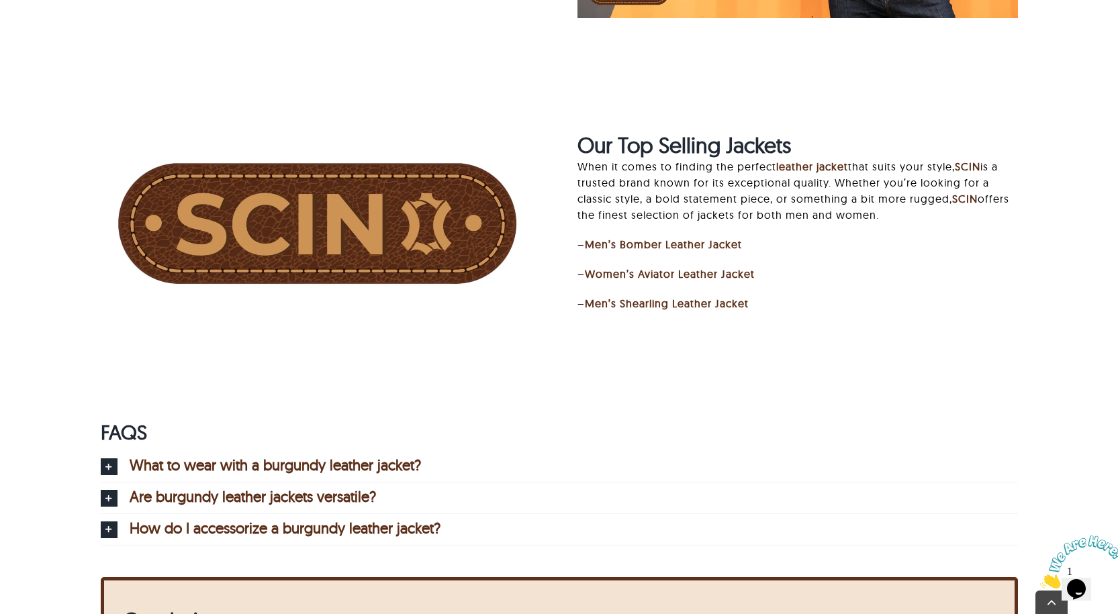
scroll to position [4902, 0]
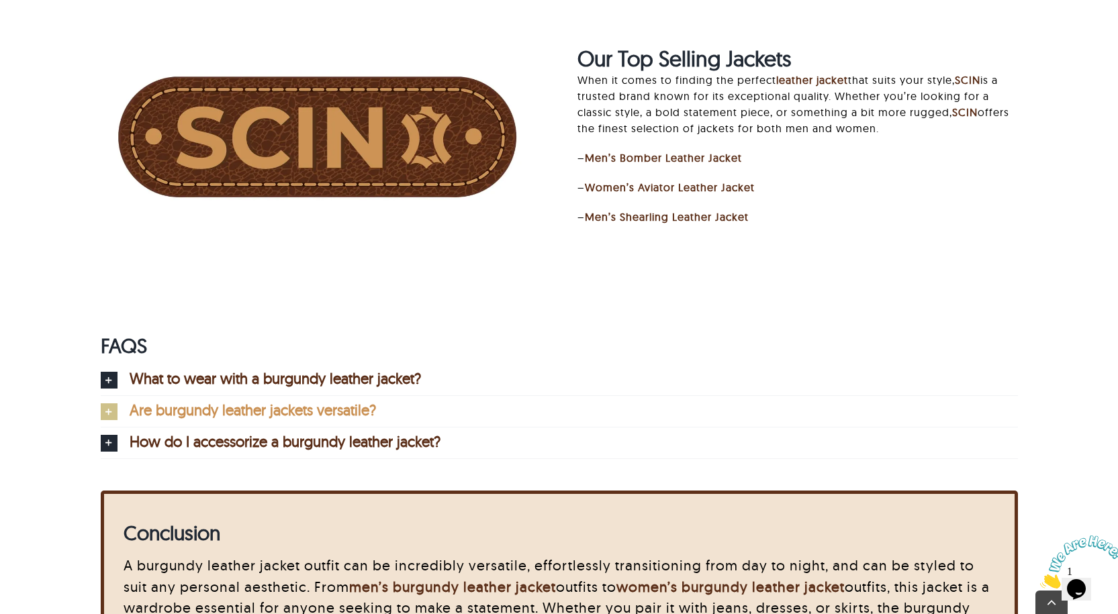
click at [414, 410] on link "Are burgundy leather jackets versatile?" at bounding box center [559, 411] width 917 height 31
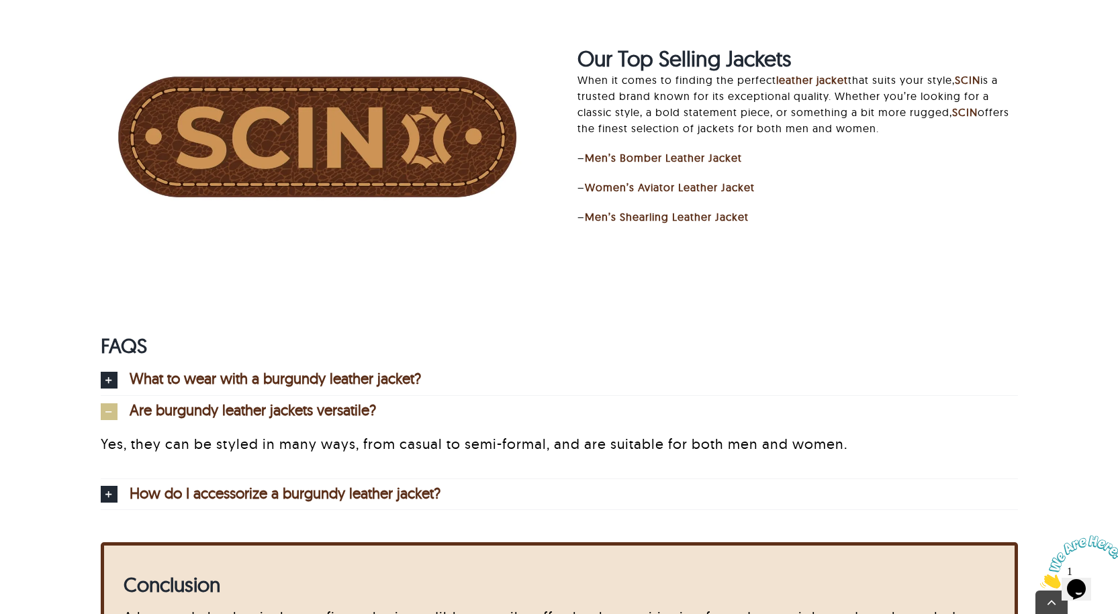
click at [407, 414] on link "Are burgundy leather jackets versatile?" at bounding box center [559, 411] width 917 height 31
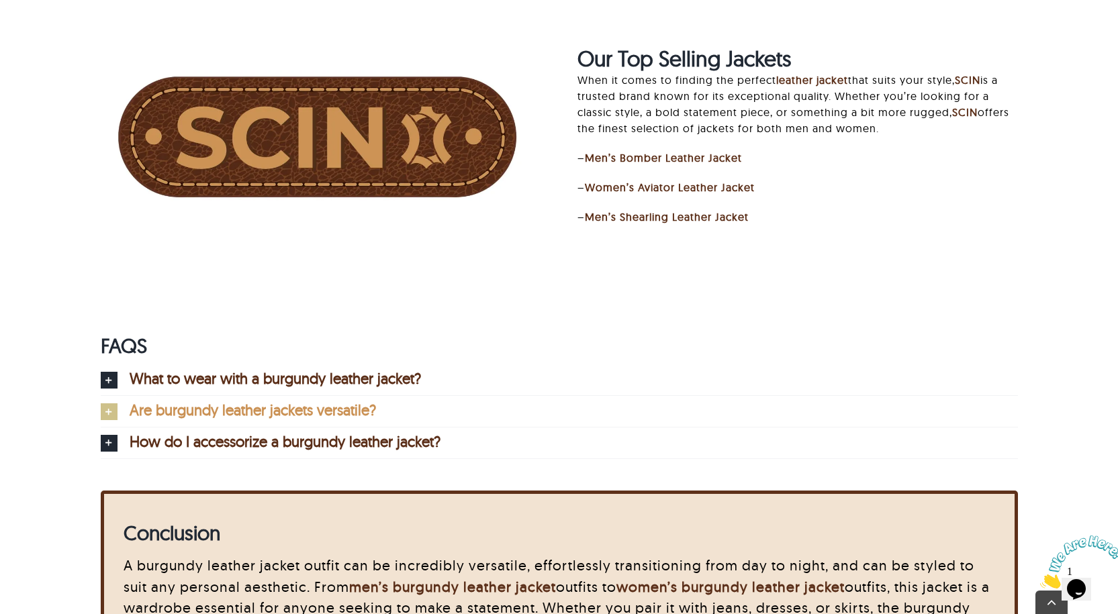
click at [407, 413] on link "Are burgundy leather jackets versatile?" at bounding box center [559, 411] width 917 height 31
click at [406, 413] on link "Are burgundy leather jackets versatile?" at bounding box center [559, 411] width 917 height 31
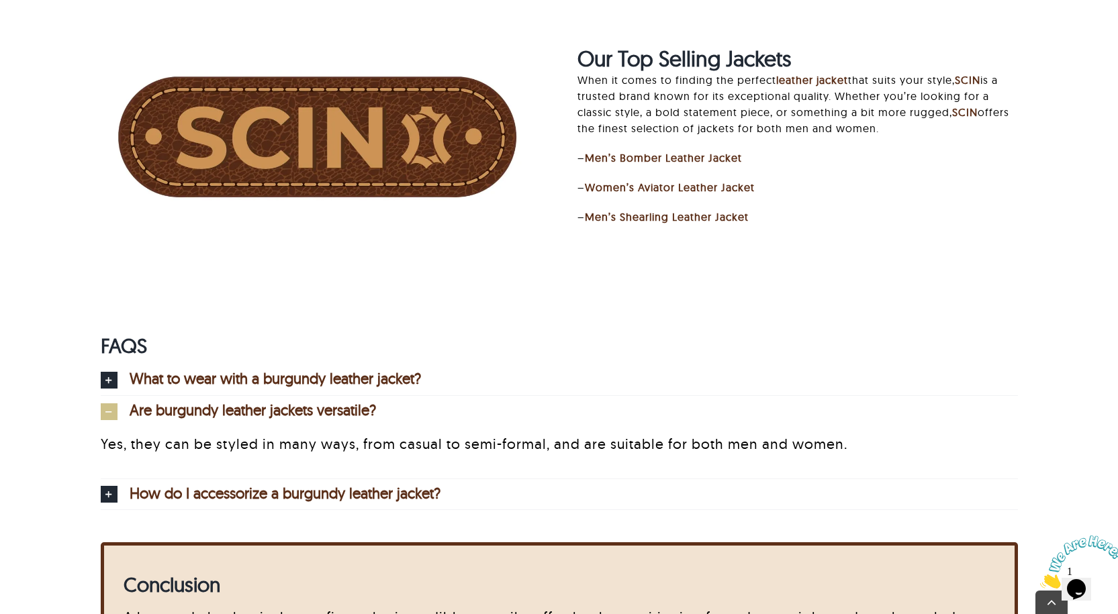
click at [396, 409] on link "Are burgundy leather jackets versatile?" at bounding box center [559, 411] width 917 height 31
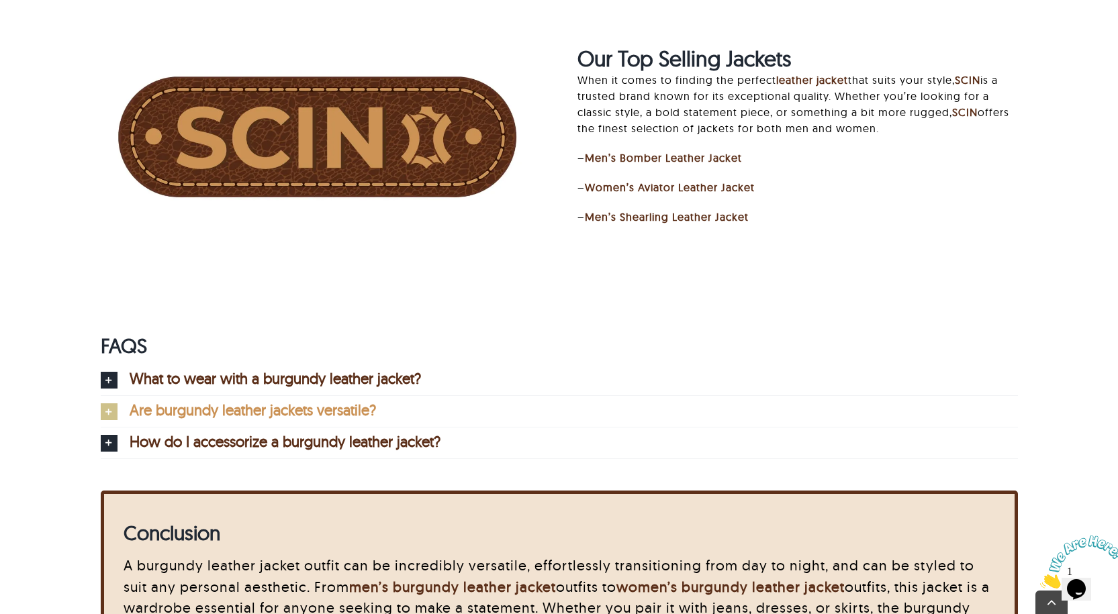
click at [396, 409] on link "Are burgundy leather jackets versatile?" at bounding box center [559, 411] width 917 height 31
click at [283, 408] on span "Are burgundy leather jackets versatile?" at bounding box center [253, 410] width 246 height 15
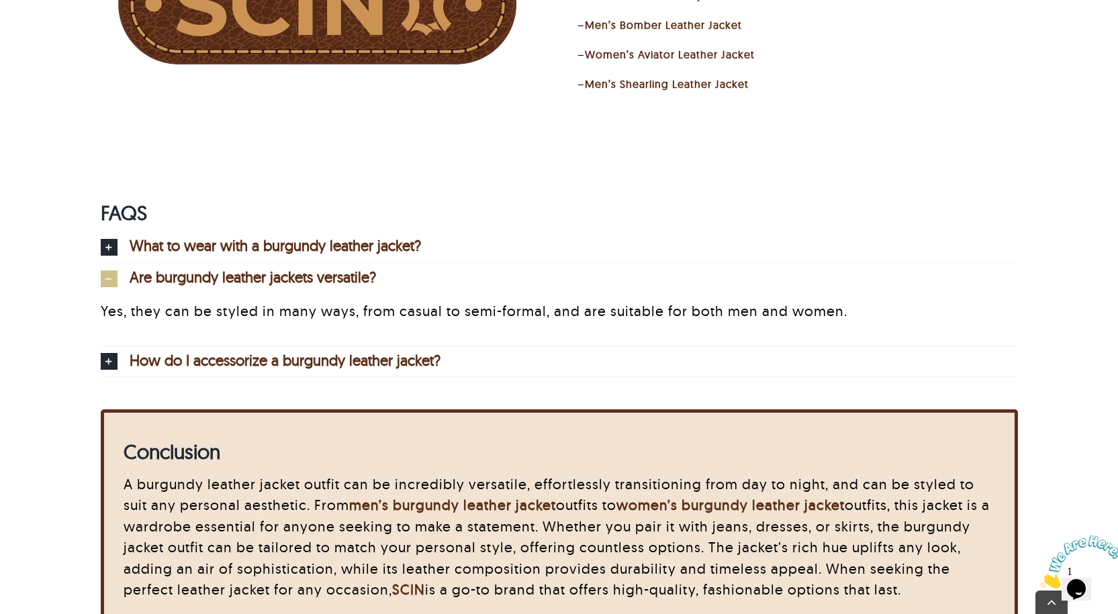
scroll to position [5036, 0]
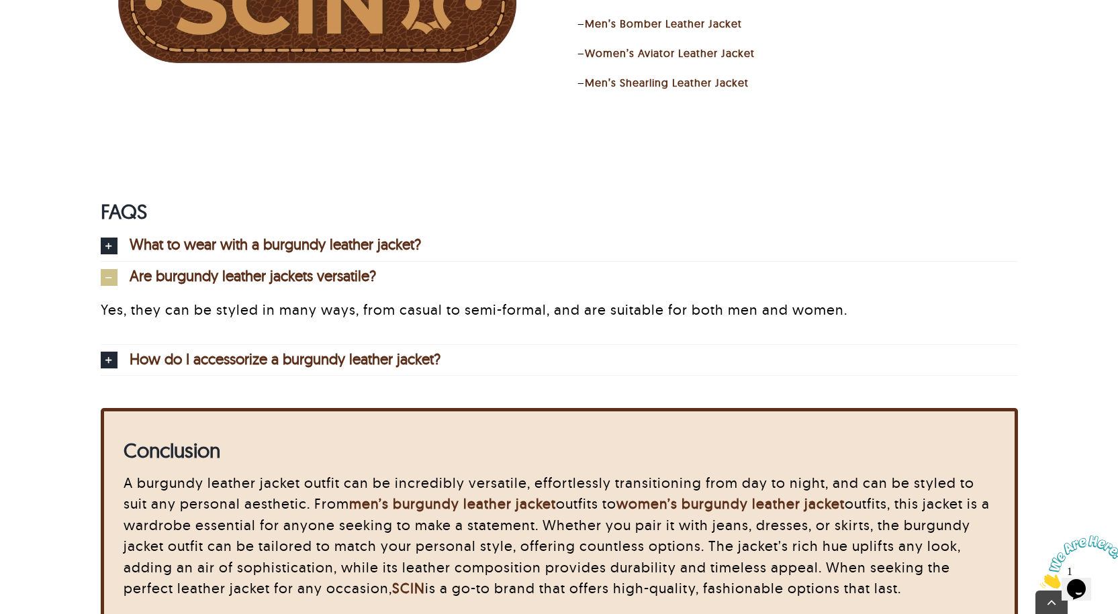
click at [370, 269] on span "Are burgundy leather jackets versatile?" at bounding box center [253, 276] width 246 height 15
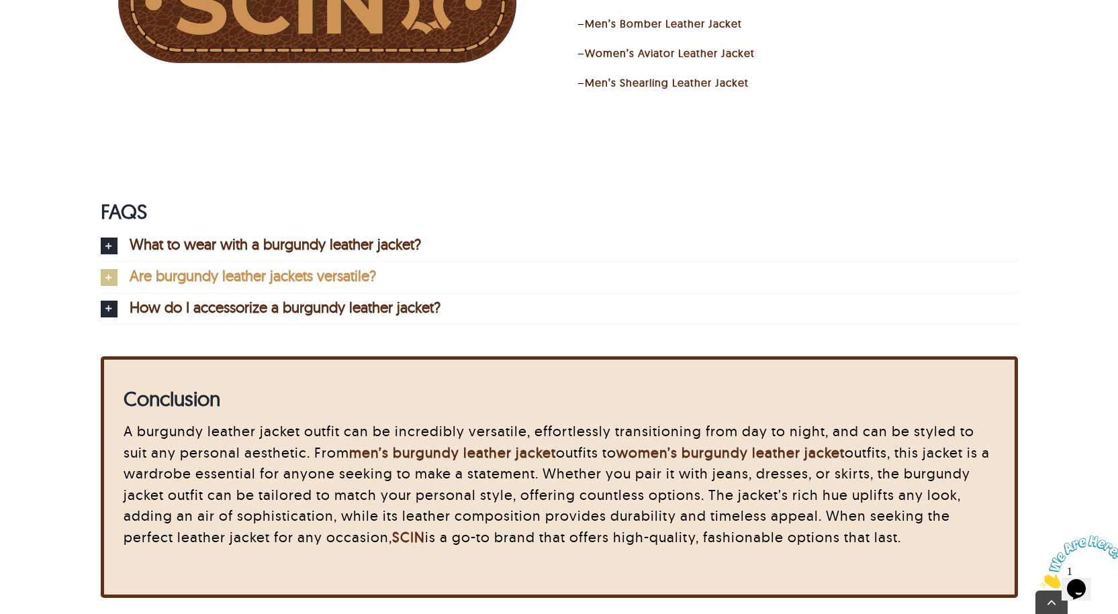
click at [132, 269] on span "Are burgundy leather jackets versatile?" at bounding box center [253, 276] width 246 height 15
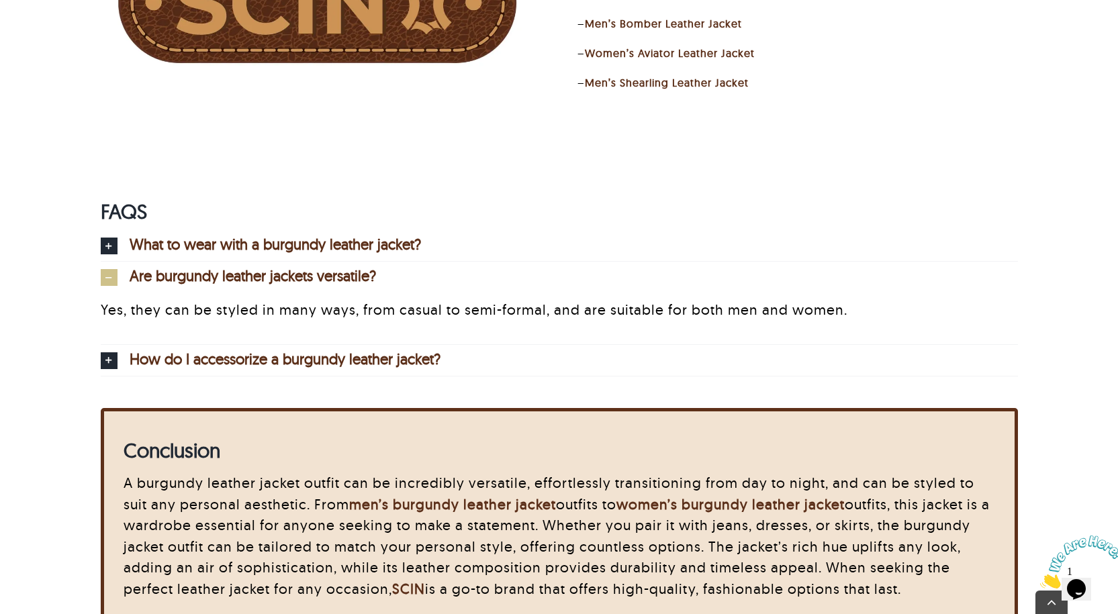
click at [132, 269] on span "Are burgundy leather jackets versatile?" at bounding box center [253, 276] width 246 height 15
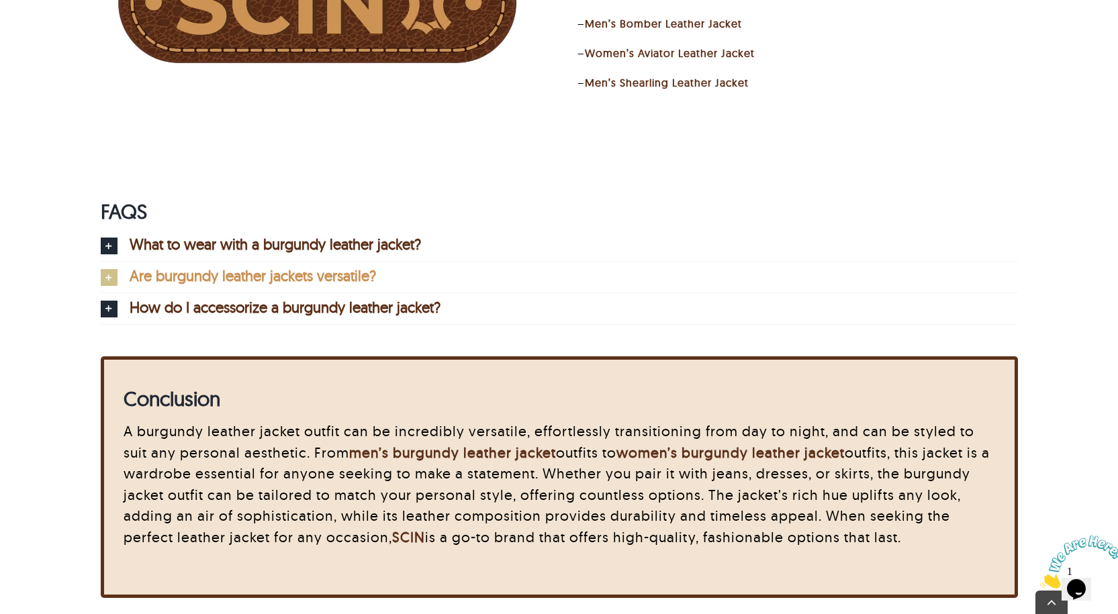
click at [132, 269] on span "Are burgundy leather jackets versatile?" at bounding box center [253, 276] width 246 height 15
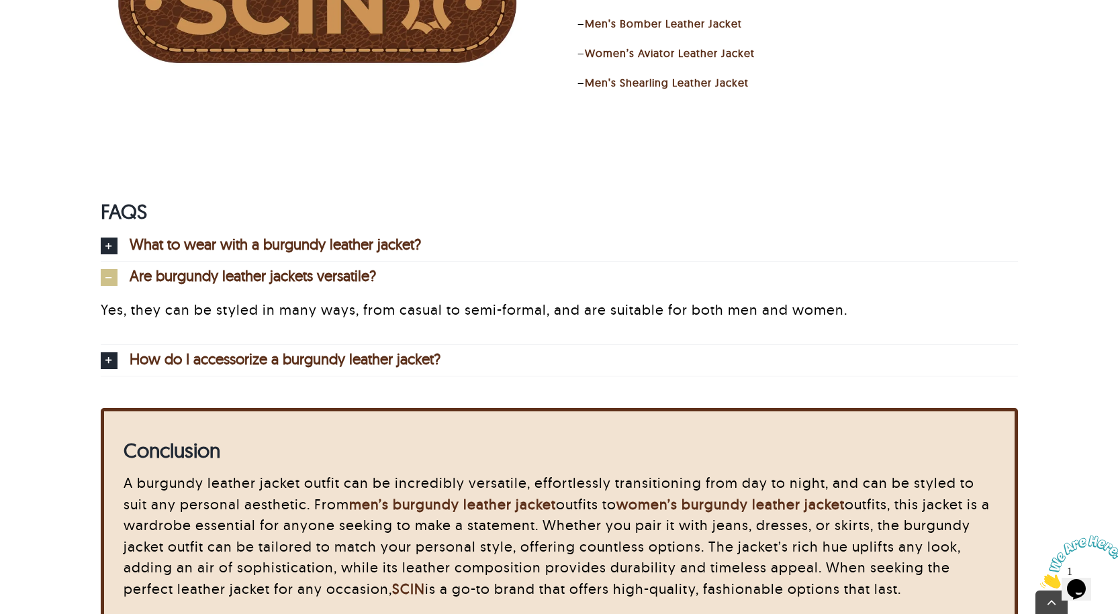
click at [132, 266] on link "Are burgundy leather jackets versatile?" at bounding box center [559, 277] width 917 height 31
click at [427, 265] on link "Are burgundy leather jackets versatile?" at bounding box center [559, 277] width 917 height 31
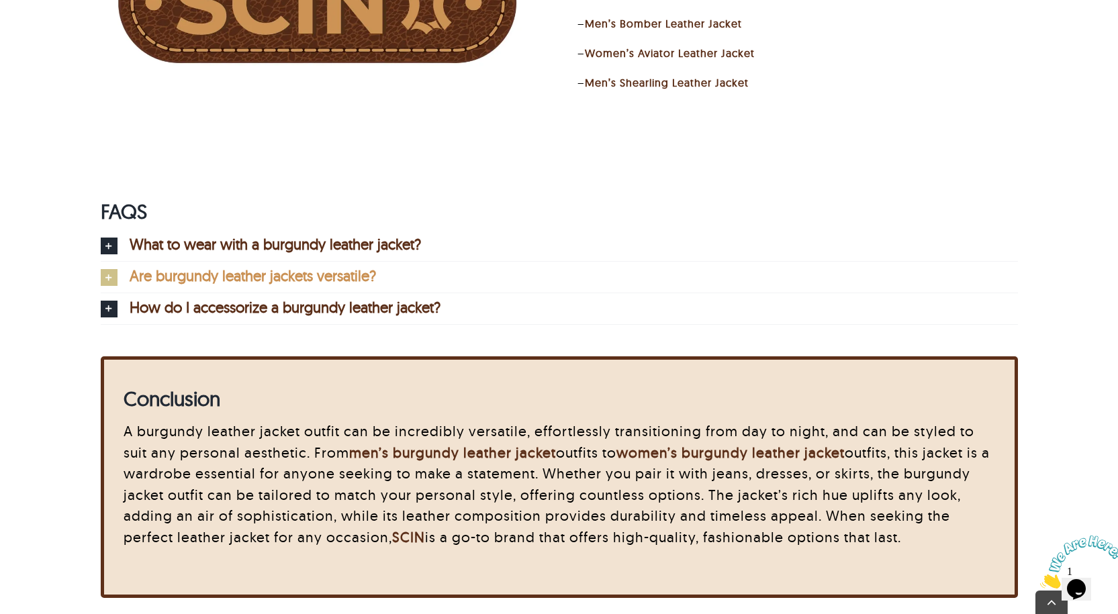
click at [427, 265] on link "Are burgundy leather jackets versatile?" at bounding box center [559, 277] width 917 height 31
click at [427, 266] on link "Are burgundy leather jackets versatile?" at bounding box center [559, 277] width 917 height 31
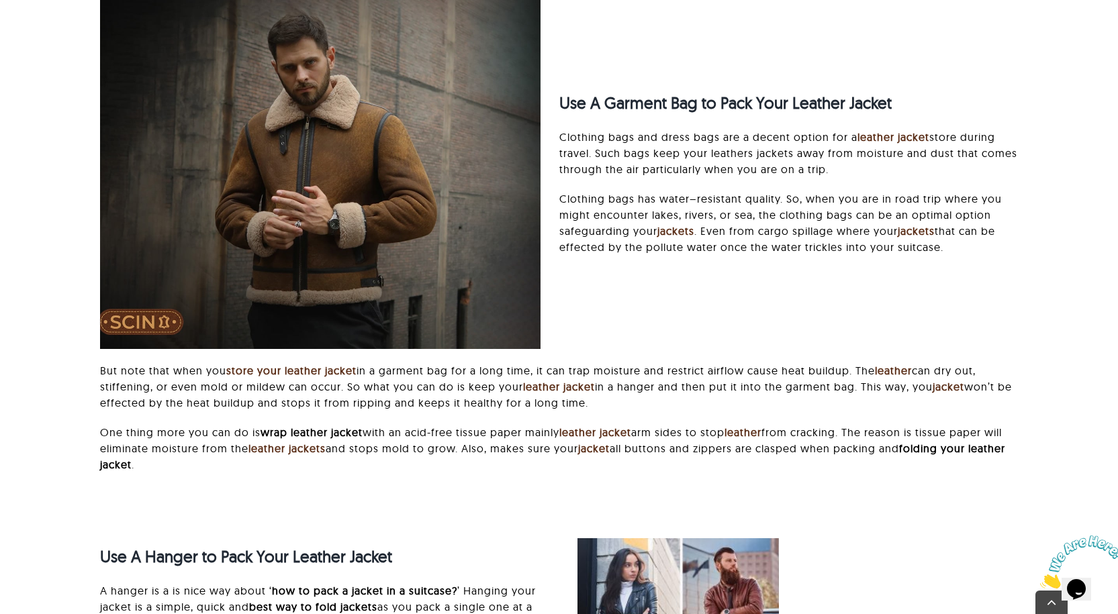
scroll to position [1679, 0]
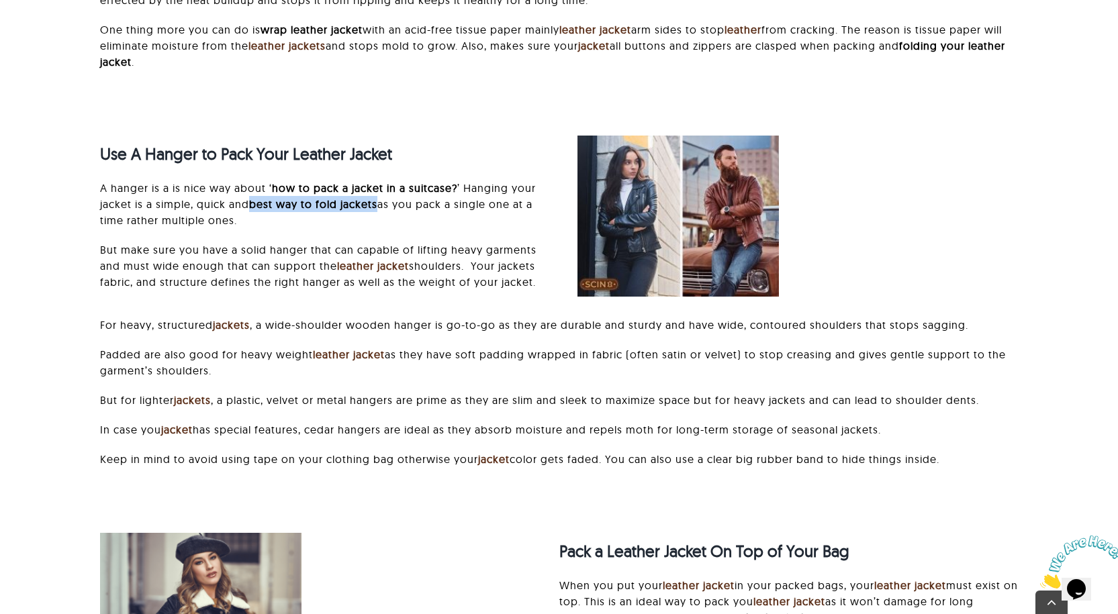
drag, startPoint x: 251, startPoint y: 200, endPoint x: 379, endPoint y: 204, distance: 127.7
click at [379, 204] on p "A hanger is a is nice way about ‘ how to pack a jacket in a suitcase? ’ Hanging…" at bounding box center [320, 204] width 441 height 48
copy p "best way to fold jackets"
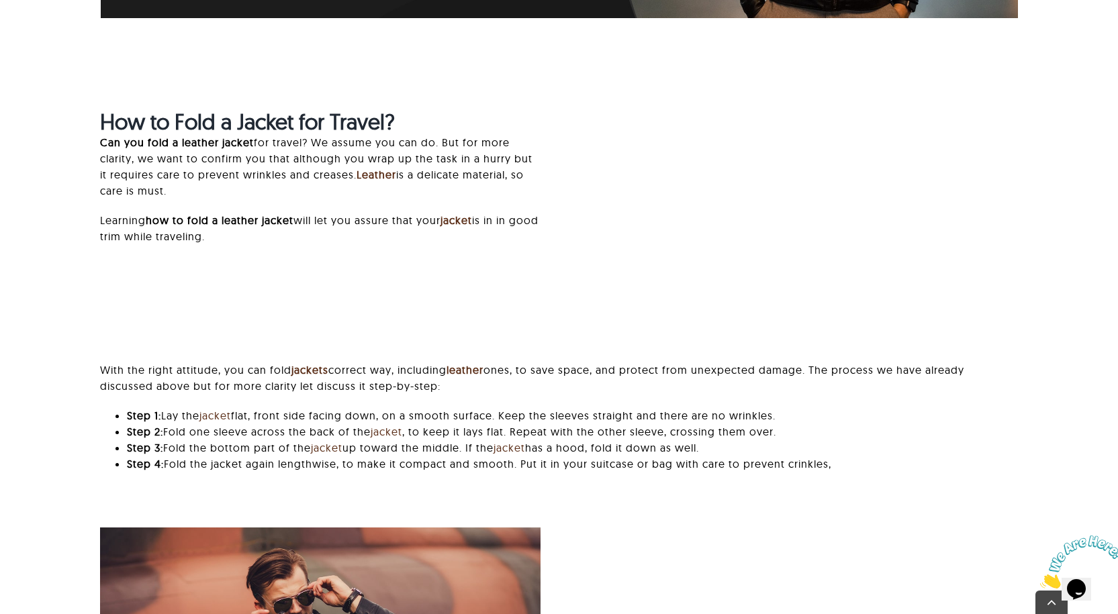
scroll to position [2820, 0]
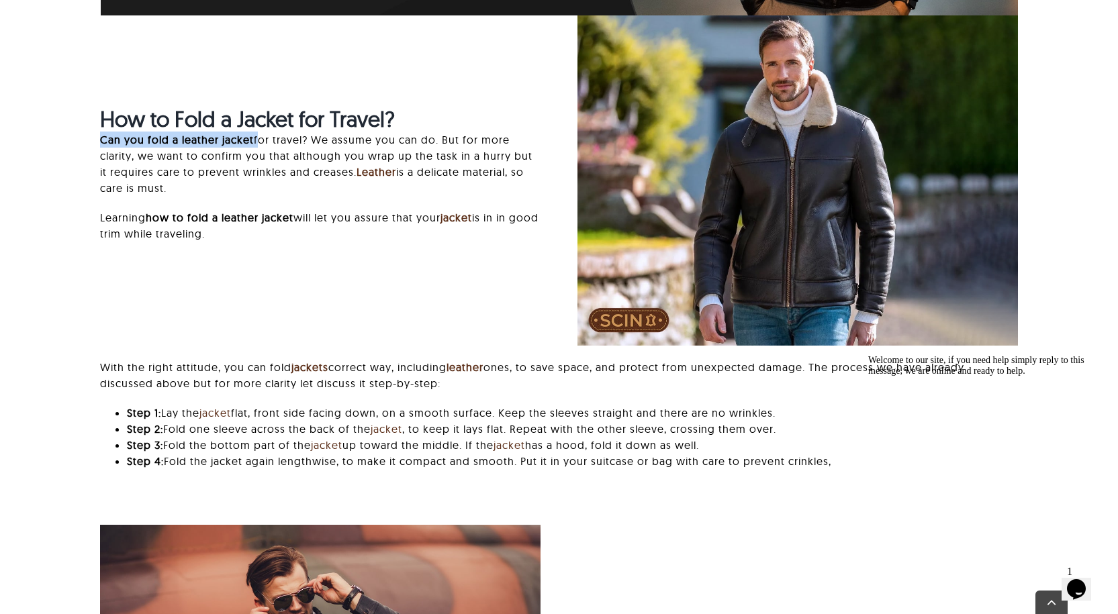
drag, startPoint x: 94, startPoint y: 140, endPoint x: 255, endPoint y: 144, distance: 161.2
click at [255, 144] on div "How to Fold a Jacket for Travel? Can you fold a leather jacket for travel? We a…" at bounding box center [320, 180] width 477 height 149
copy p "Can you fold a leather jacket"
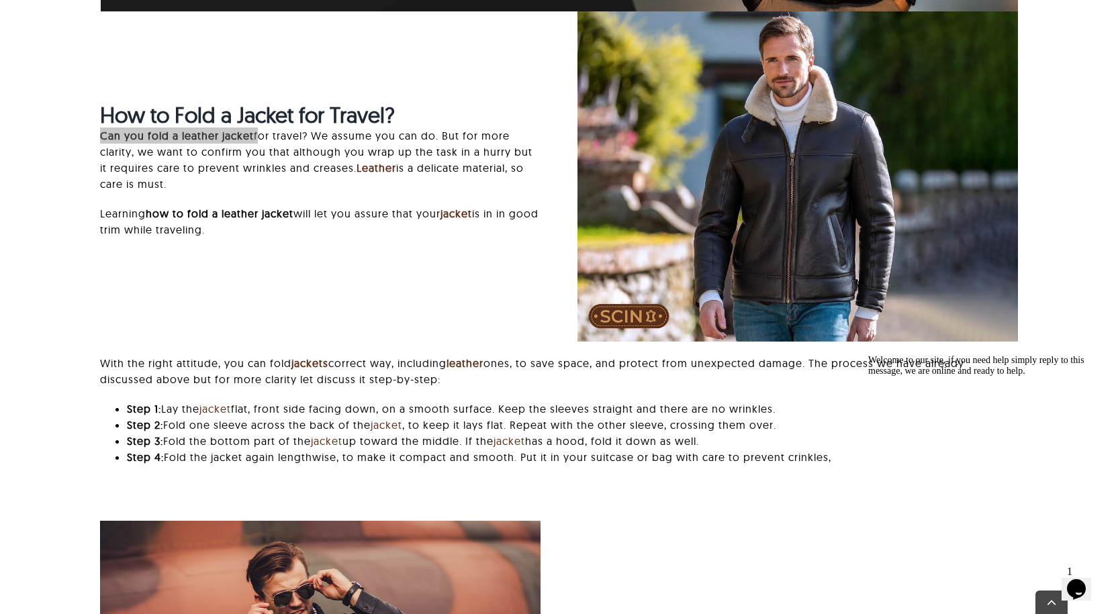
scroll to position [3156, 0]
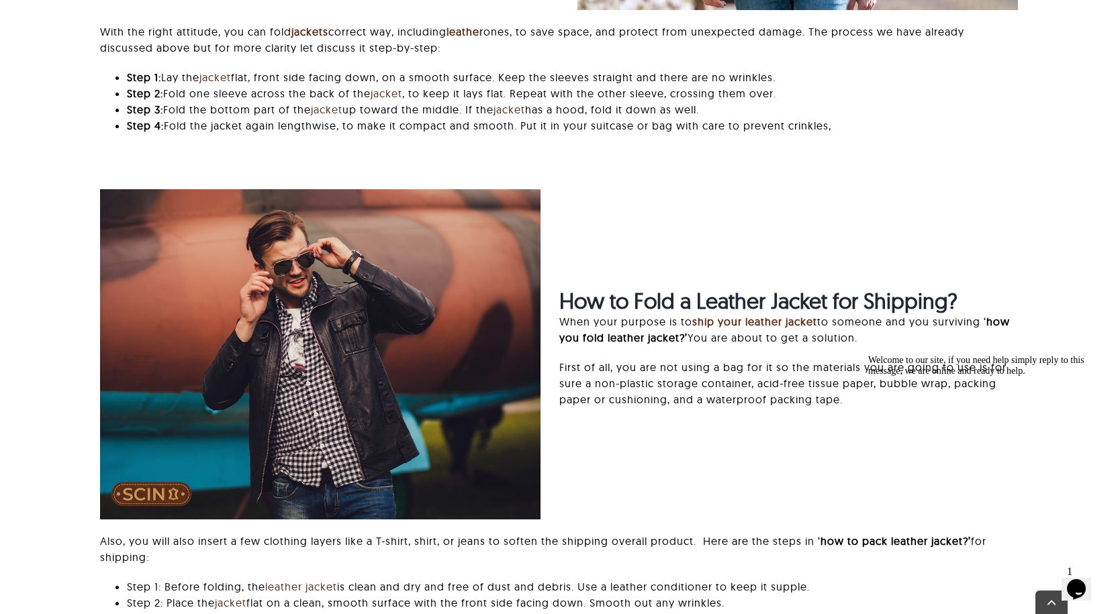
click at [700, 471] on div "How to Fold a Leather Jacket for Shipping? When your purpose is to ship your le…" at bounding box center [559, 468] width 954 height 559
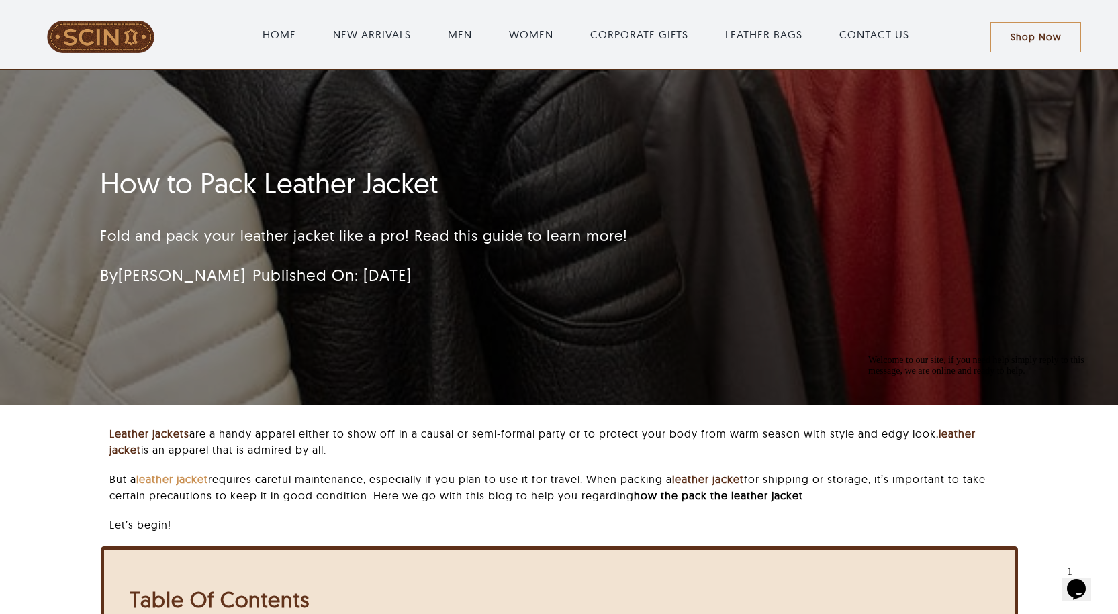
scroll to position [0, 0]
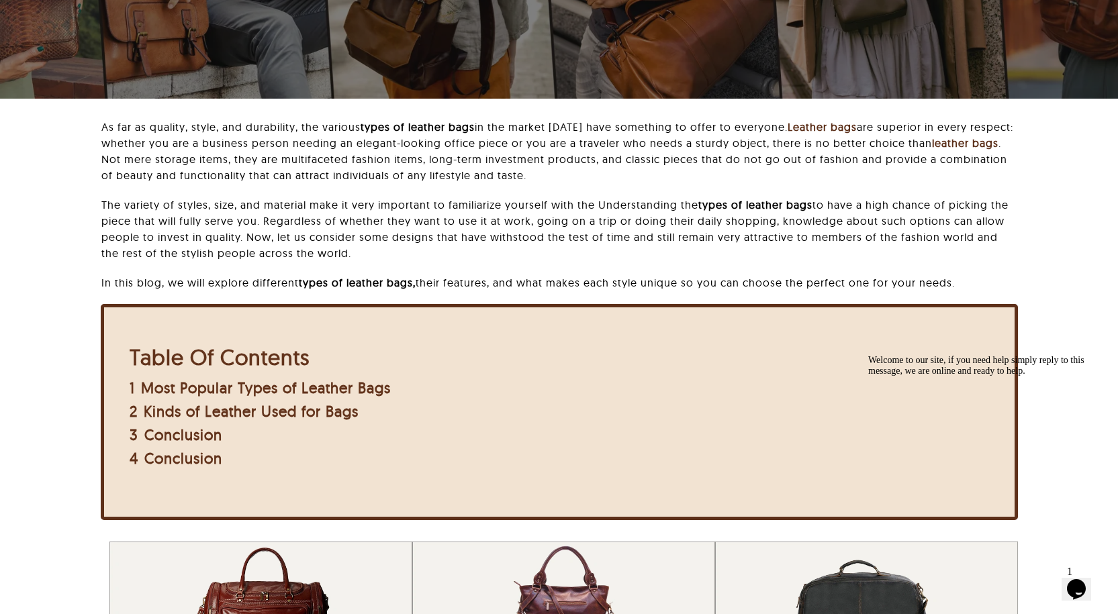
scroll to position [67, 0]
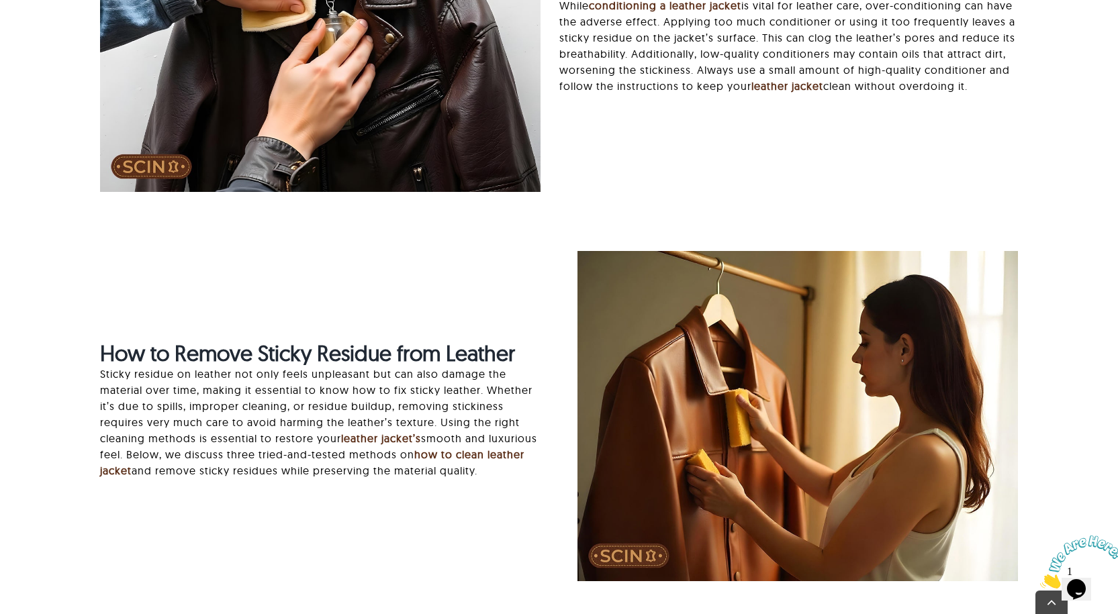
scroll to position [2149, 0]
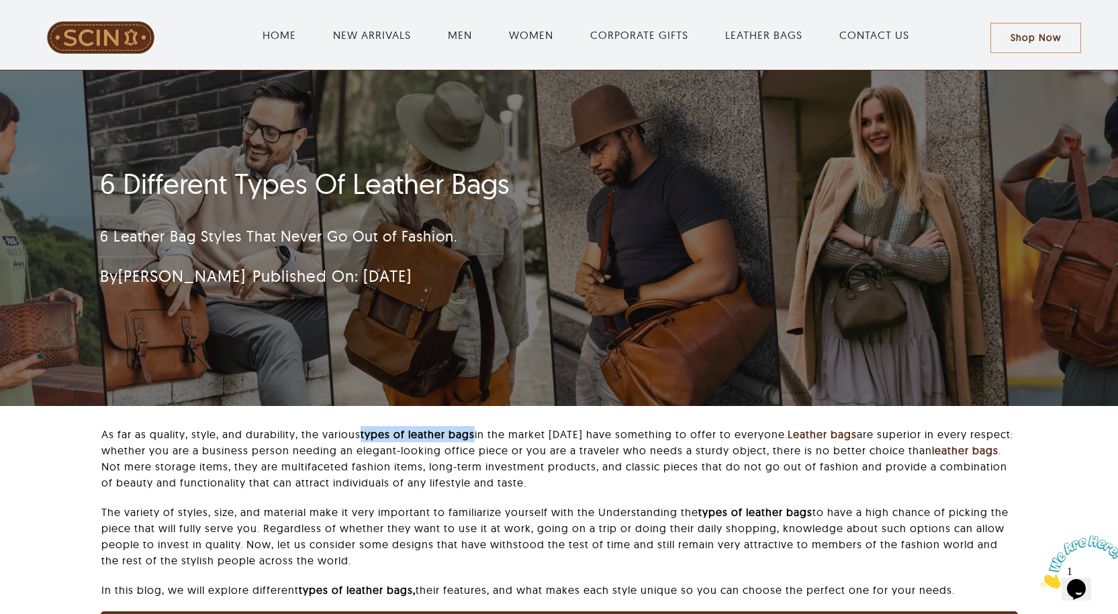
drag, startPoint x: 363, startPoint y: 431, endPoint x: 479, endPoint y: 432, distance: 115.5
click at [479, 432] on p "As far as quality, style, and durability, the various types of leather bags in …" at bounding box center [559, 458] width 916 height 64
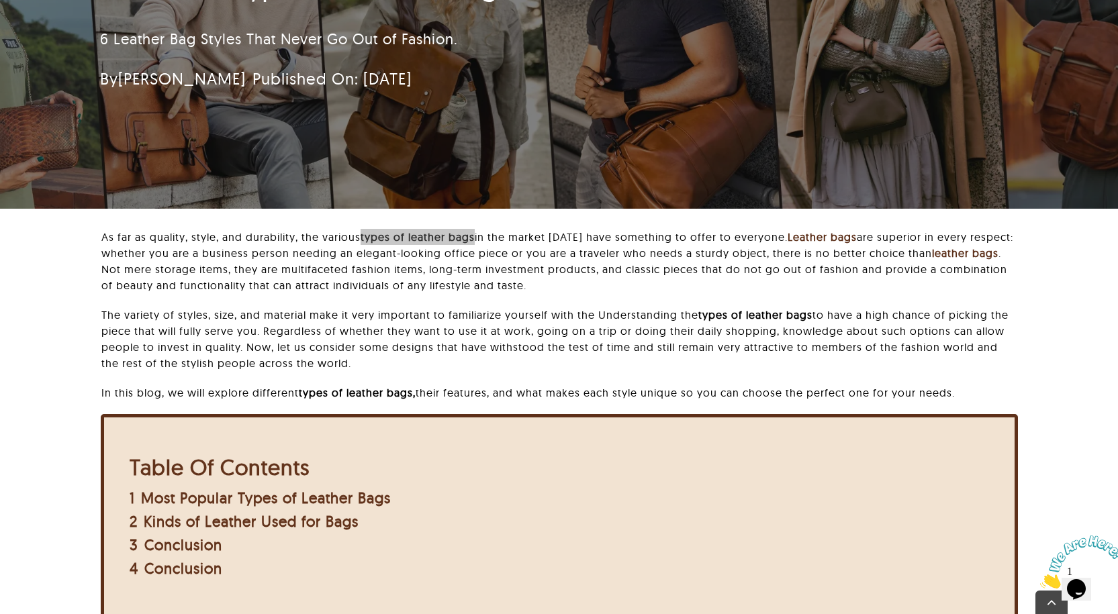
scroll to position [403, 0]
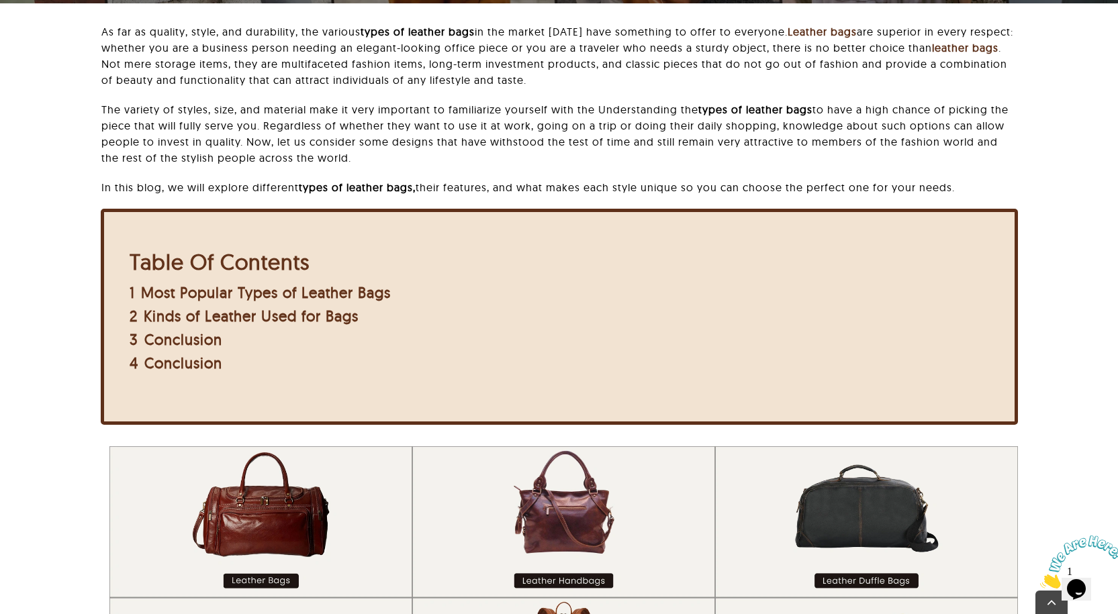
click at [991, 183] on p "In this blog, we will explore different types of leather bags, their features, …" at bounding box center [559, 187] width 916 height 16
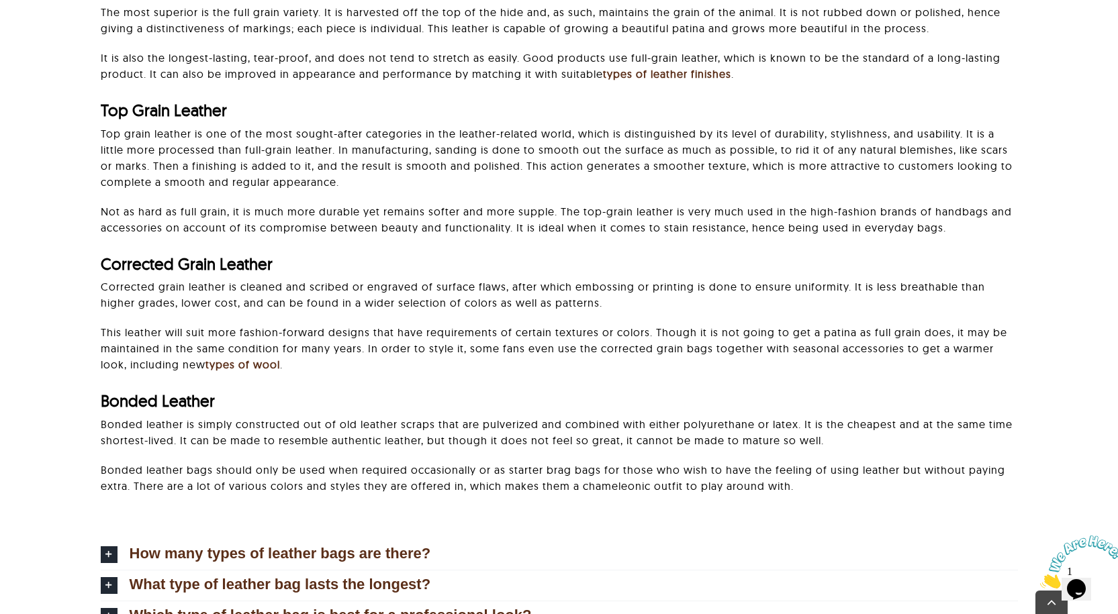
scroll to position [4566, 0]
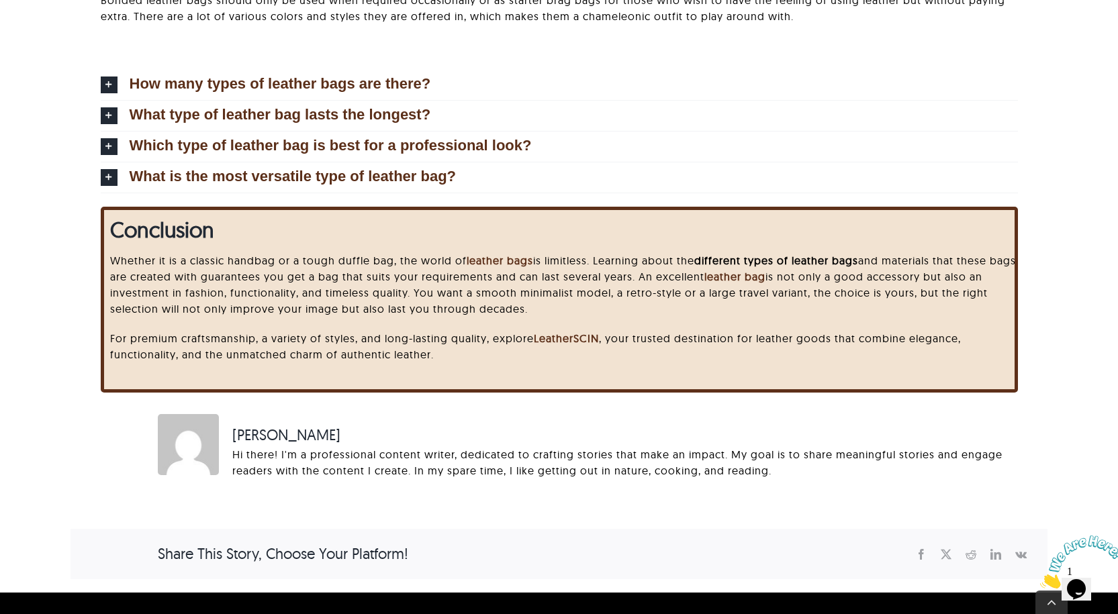
drag, startPoint x: 700, startPoint y: 261, endPoint x: 866, endPoint y: 260, distance: 165.9
click at [866, 260] on p "Whether it is a classic handbag or a tough duffle bag, the world of leather bag…" at bounding box center [566, 284] width 913 height 64
copy p "different types of leather bags"
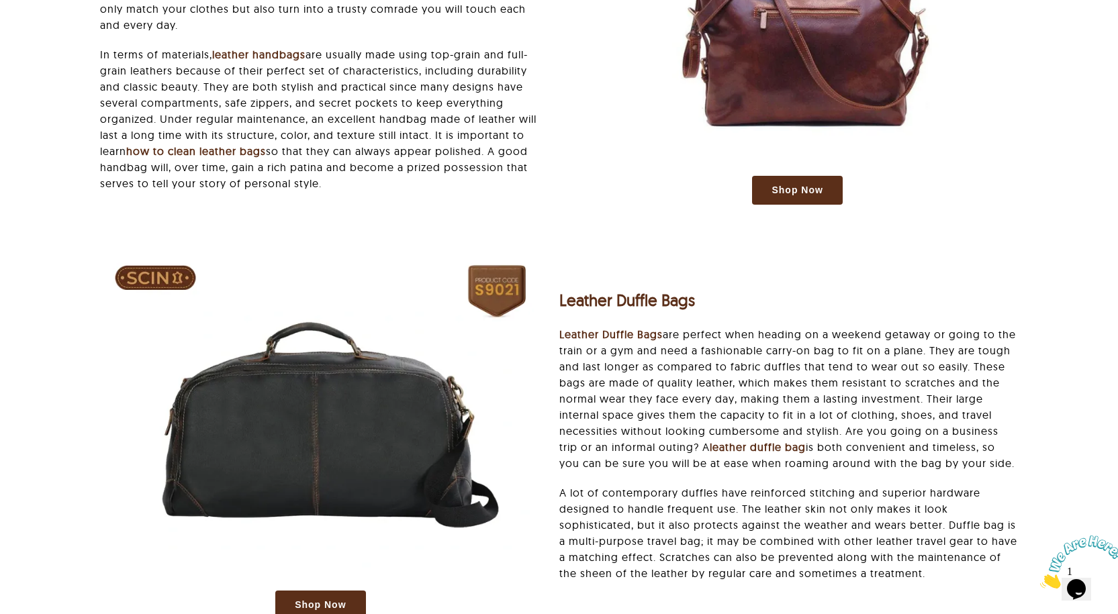
scroll to position [1880, 0]
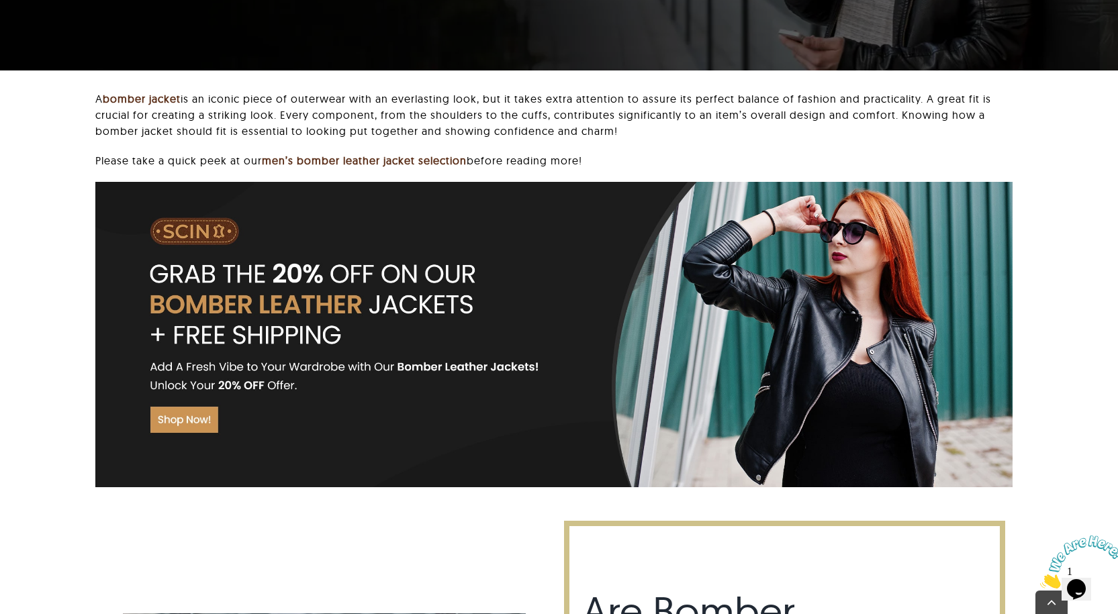
scroll to position [403, 0]
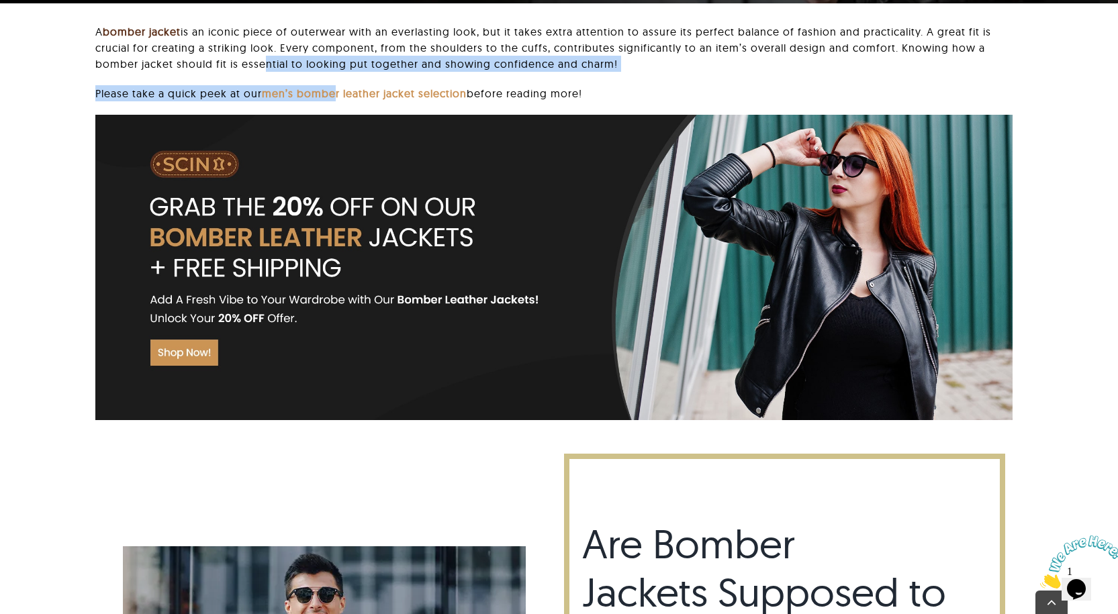
drag, startPoint x: 257, startPoint y: 83, endPoint x: 338, endPoint y: 99, distance: 82.2
click at [338, 99] on div "A bomber jacket is an iconic piece of outerwear with an everlasting look, but i…" at bounding box center [553, 222] width 917 height 397
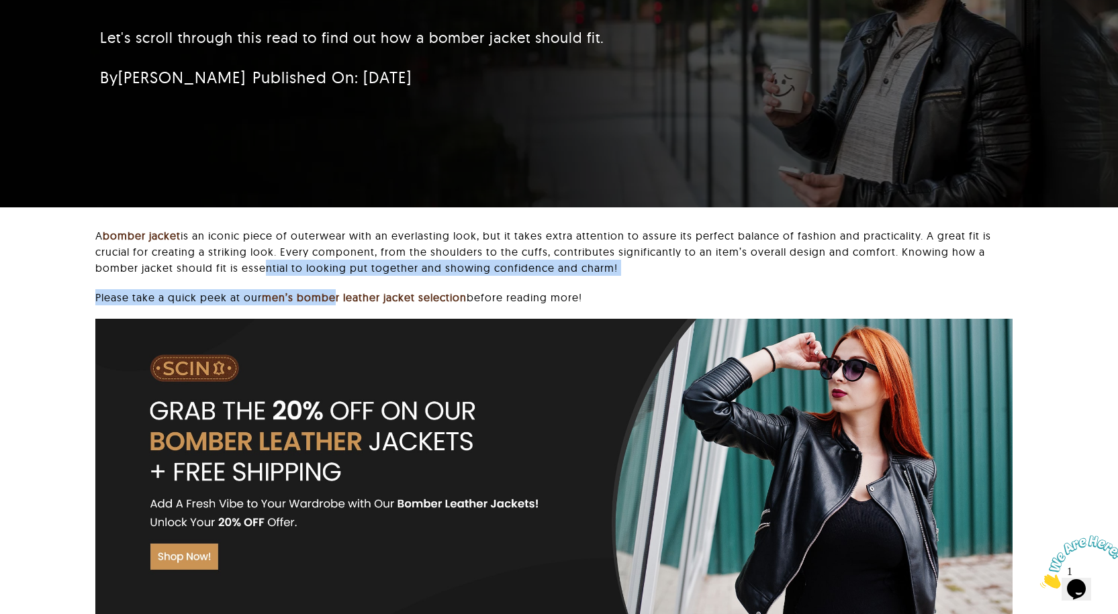
scroll to position [67, 0]
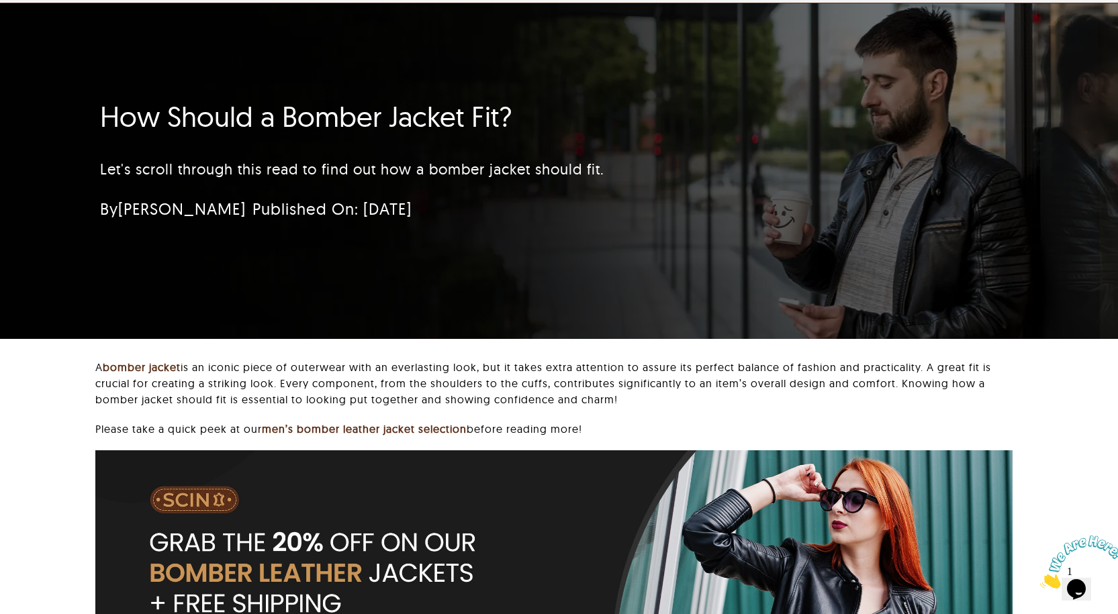
click at [669, 181] on p "Let's scroll through this read to find out how a bomber jacket should fit." at bounding box center [479, 169] width 758 height 22
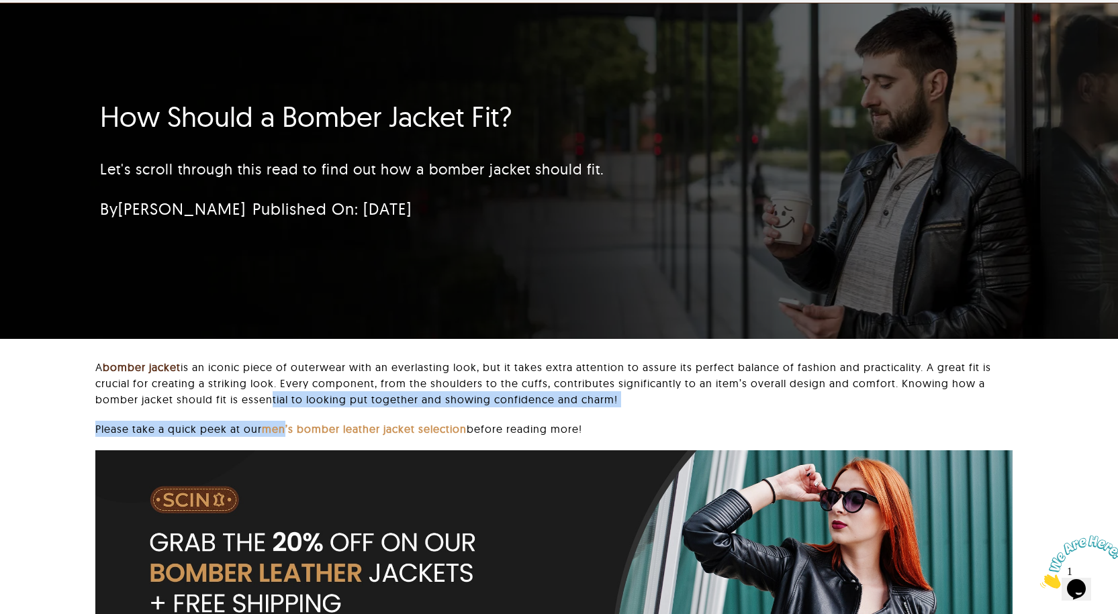
drag, startPoint x: 265, startPoint y: 418, endPoint x: 288, endPoint y: 431, distance: 26.5
click at [288, 431] on div "A bomber jacket is an iconic piece of outerwear with an everlasting look, but i…" at bounding box center [553, 557] width 917 height 397
click at [417, 416] on div "A bomber jacket is an iconic piece of outerwear with an everlasting look, but i…" at bounding box center [553, 390] width 917 height 62
drag, startPoint x: 414, startPoint y: 418, endPoint x: 359, endPoint y: 448, distance: 63.1
click at [413, 437] on div "A bomber jacket is an iconic piece of outerwear with an everlasting look, but i…" at bounding box center [553, 557] width 917 height 397
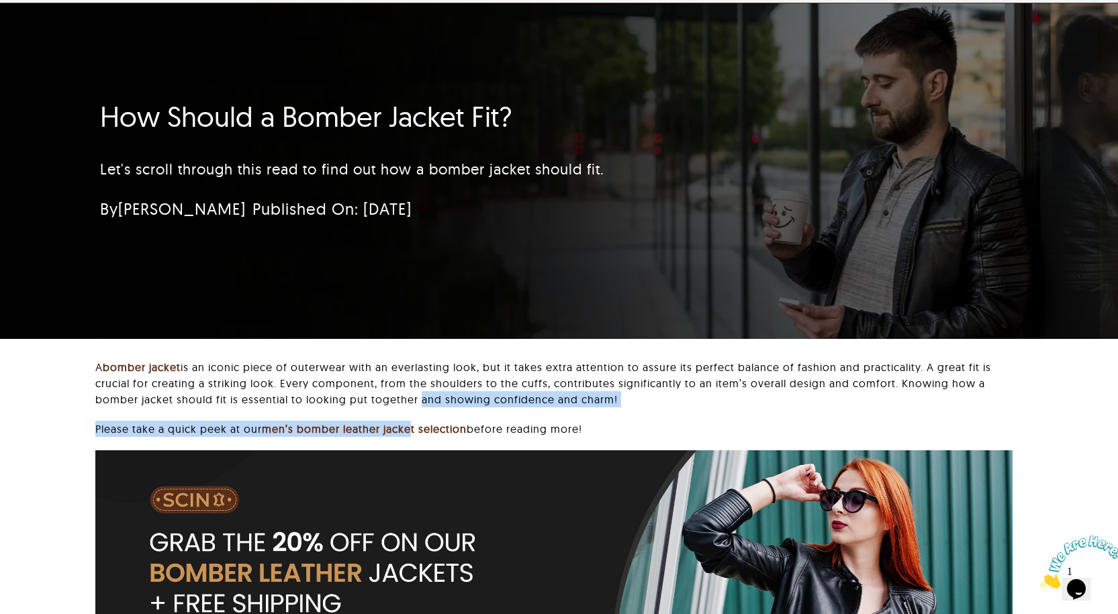
drag, startPoint x: 314, startPoint y: 441, endPoint x: 295, endPoint y: 442, distance: 19.5
click at [314, 442] on div "Please take a quick peek at our men’s bomber leather jacket selection before re…" at bounding box center [553, 436] width 917 height 30
click at [259, 424] on p "Please take a quick peek at our men’s bomber leather jacket selection before re…" at bounding box center [553, 429] width 917 height 16
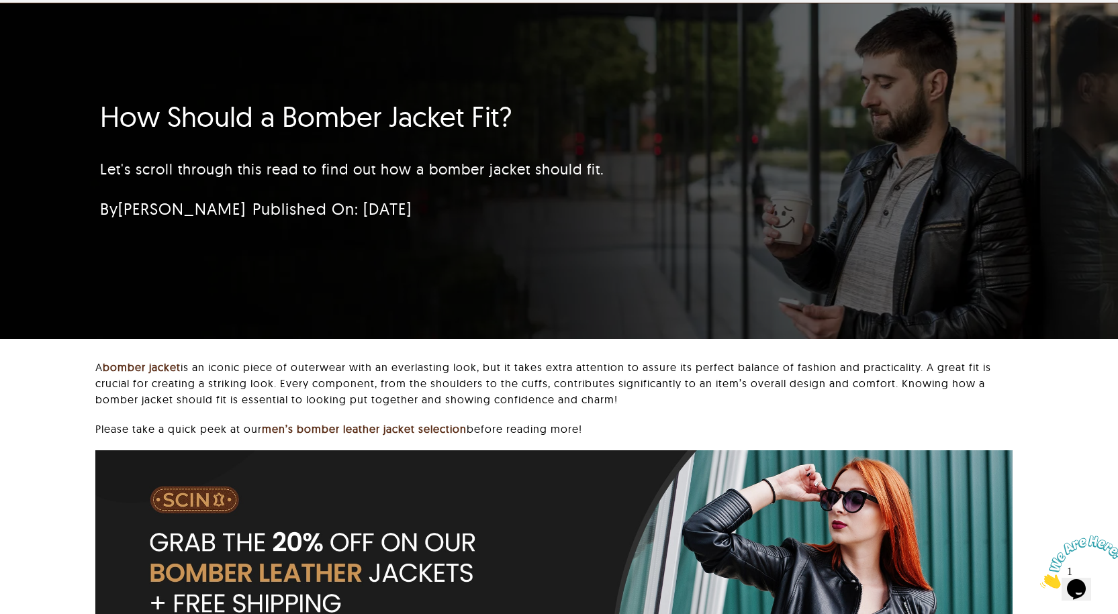
click at [259, 418] on div "A bomber jacket is an iconic piece of outerwear with an everlasting look, but i…" at bounding box center [553, 390] width 917 height 62
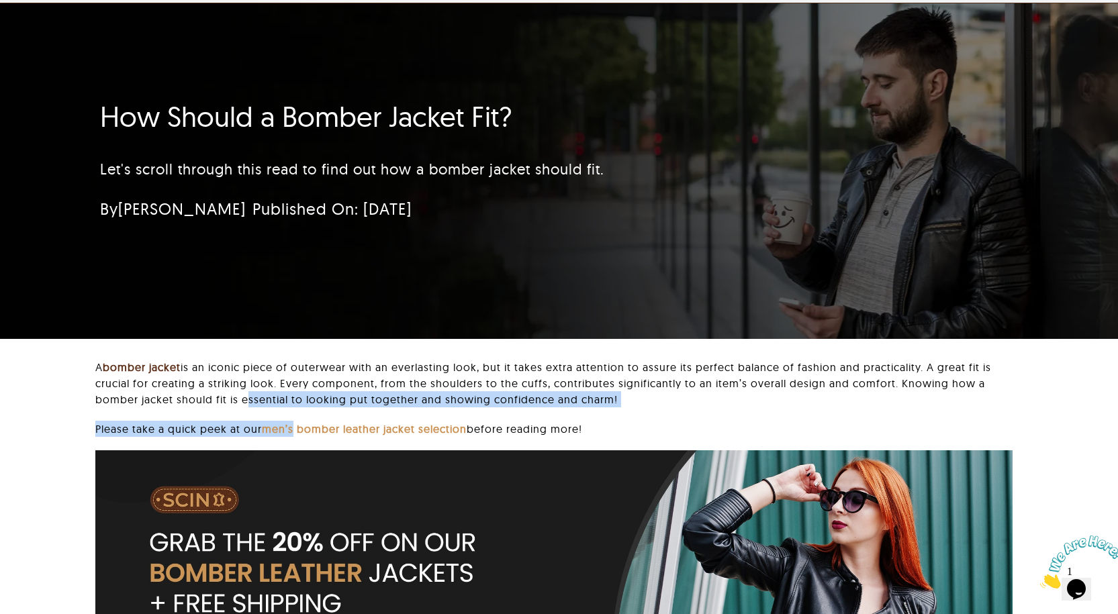
drag, startPoint x: 259, startPoint y: 419, endPoint x: 270, endPoint y: 423, distance: 11.5
click at [270, 423] on div "A bomber jacket is an iconic piece of outerwear with an everlasting look, but i…" at bounding box center [553, 557] width 917 height 397
click at [281, 412] on div "A bomber jacket is an iconic piece of outerwear with an everlasting look, but i…" at bounding box center [553, 390] width 917 height 62
drag, startPoint x: 269, startPoint y: 416, endPoint x: 413, endPoint y: 441, distance: 146.5
click at [415, 441] on div "A bomber jacket is an iconic piece of outerwear with an everlasting look, but i…" at bounding box center [553, 557] width 917 height 397
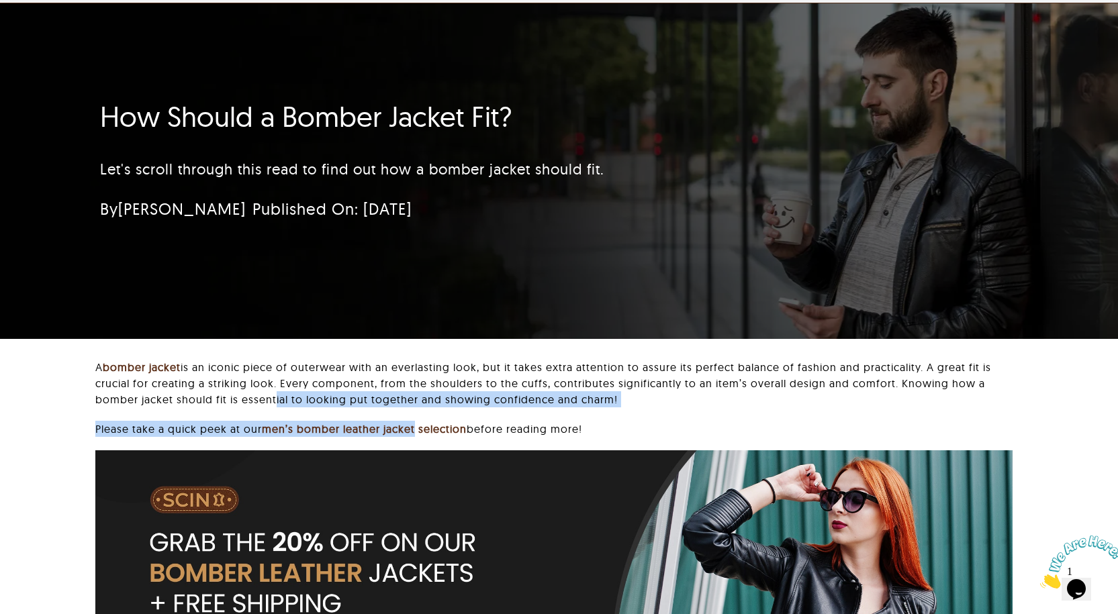
copy div "tial to looking put together and showing confidence and charm! Please take a qu…"
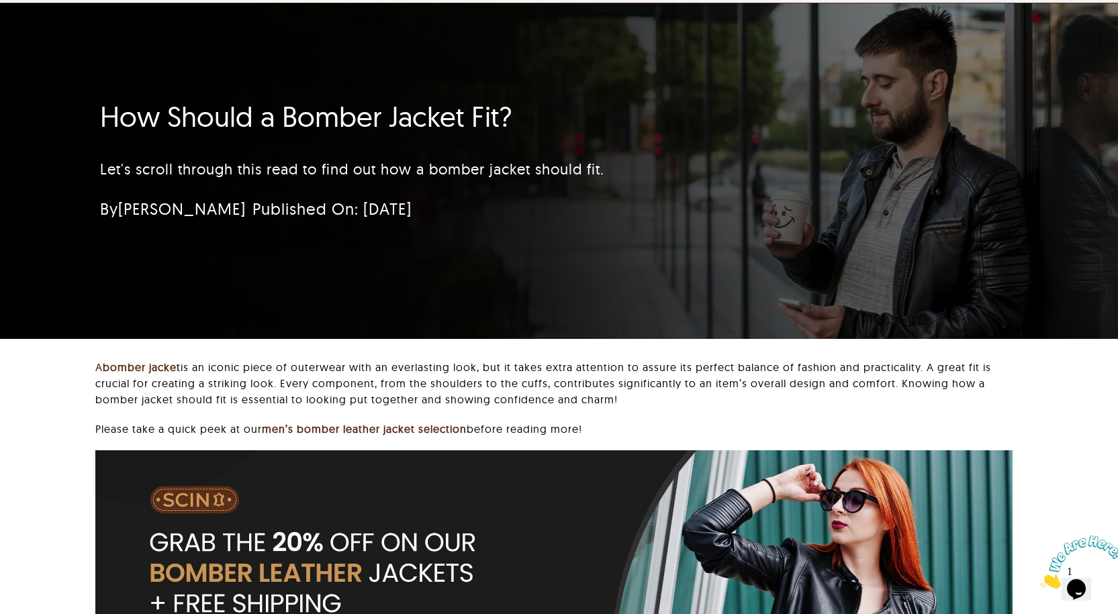
click at [406, 277] on div "How Should a Bomber Jacket Fit? Let's scroll through this read to find out how …" at bounding box center [559, 171] width 954 height 336
click at [344, 426] on link "men’s bomber leather jacket selection" at bounding box center [364, 428] width 205 height 13
